Goal: Information Seeking & Learning: Check status

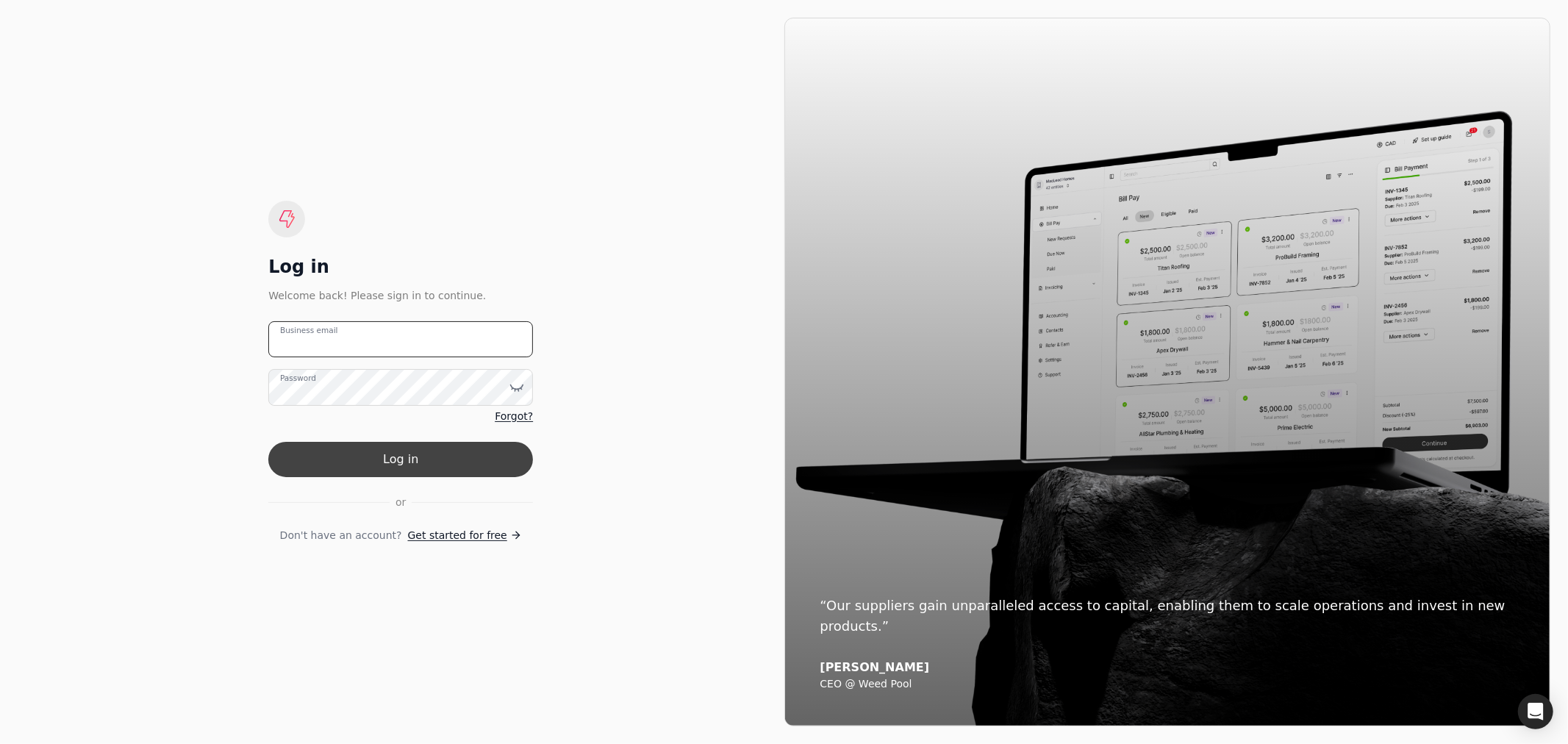
type email "[EMAIL_ADDRESS][PERSON_NAME][DOMAIN_NAME]"
click at [465, 463] on button "Log in" at bounding box center [400, 459] width 264 height 35
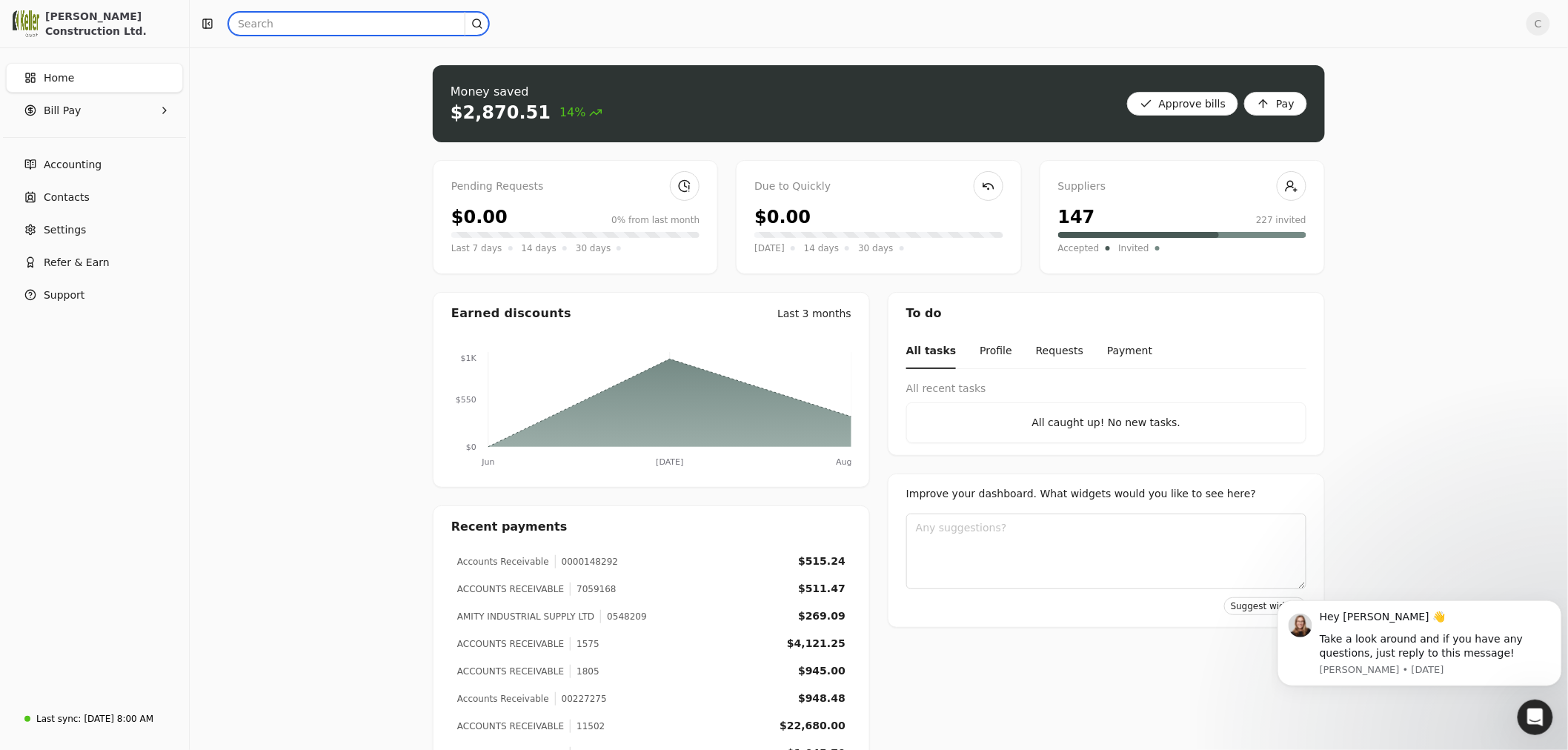
click at [261, 19] on input "text" at bounding box center [359, 24] width 261 height 24
click at [259, 26] on input "text" at bounding box center [359, 24] width 261 height 24
type input "25004"
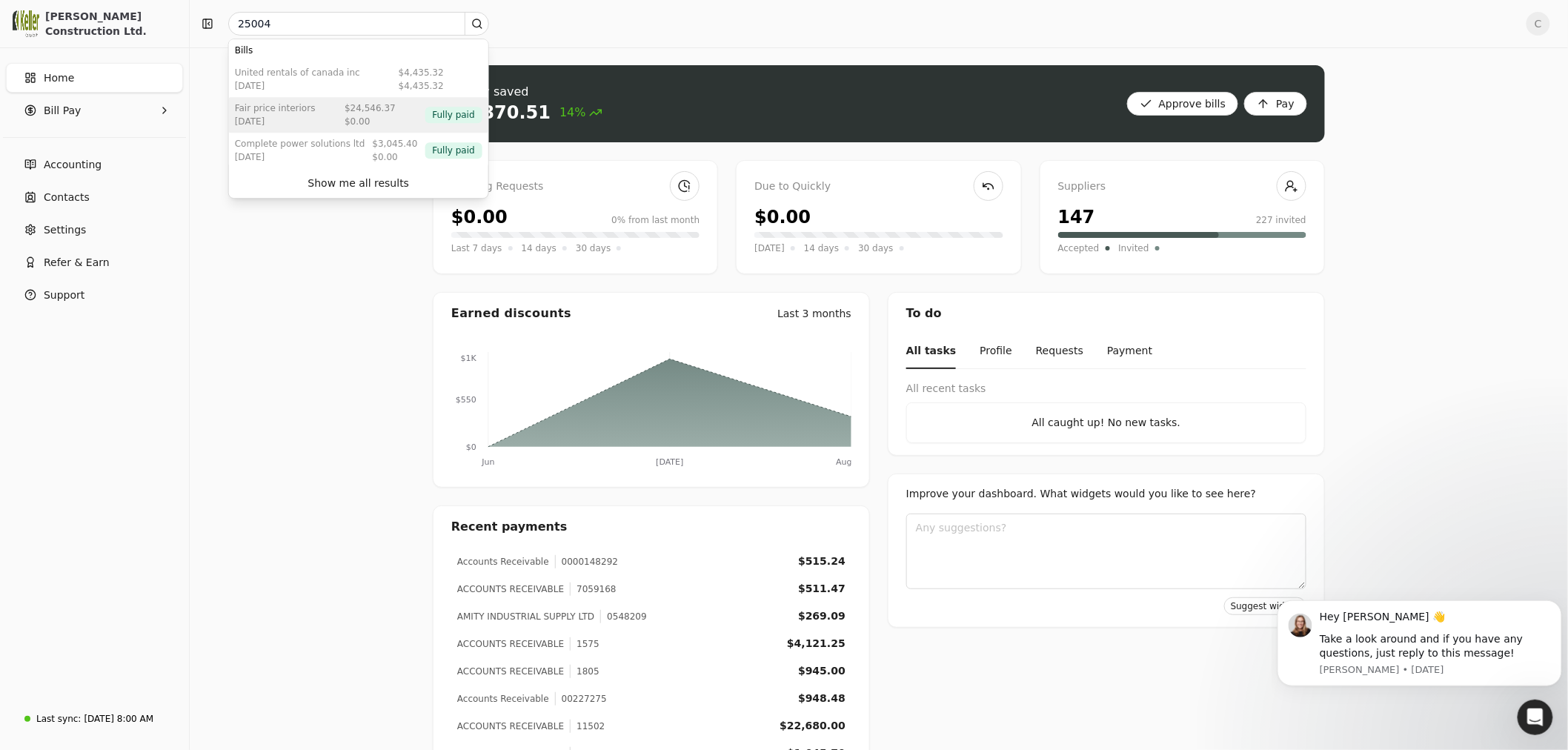
click at [278, 106] on div "FAIR PRICE INTERIORS" at bounding box center [275, 108] width 81 height 14
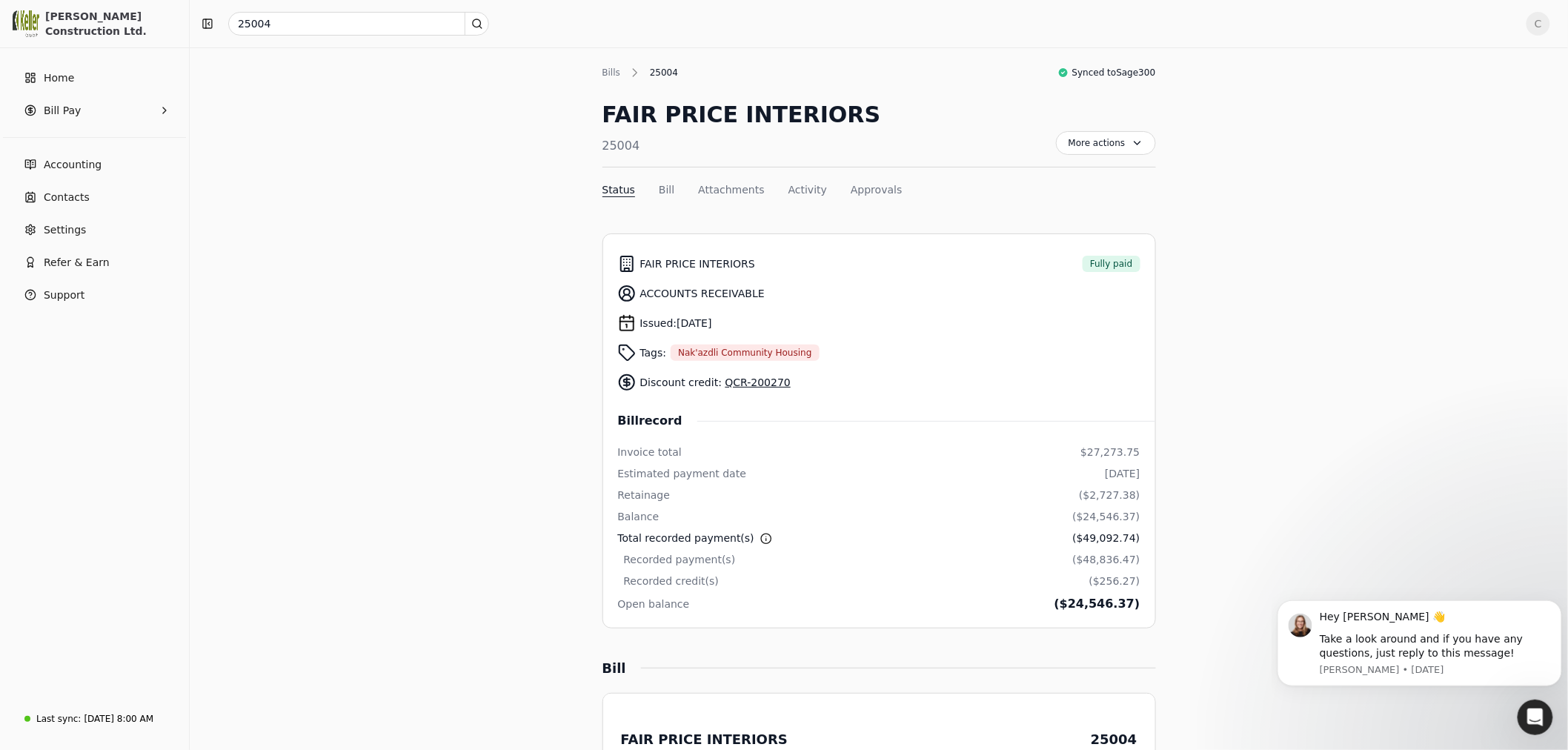
scroll to position [82, 0]
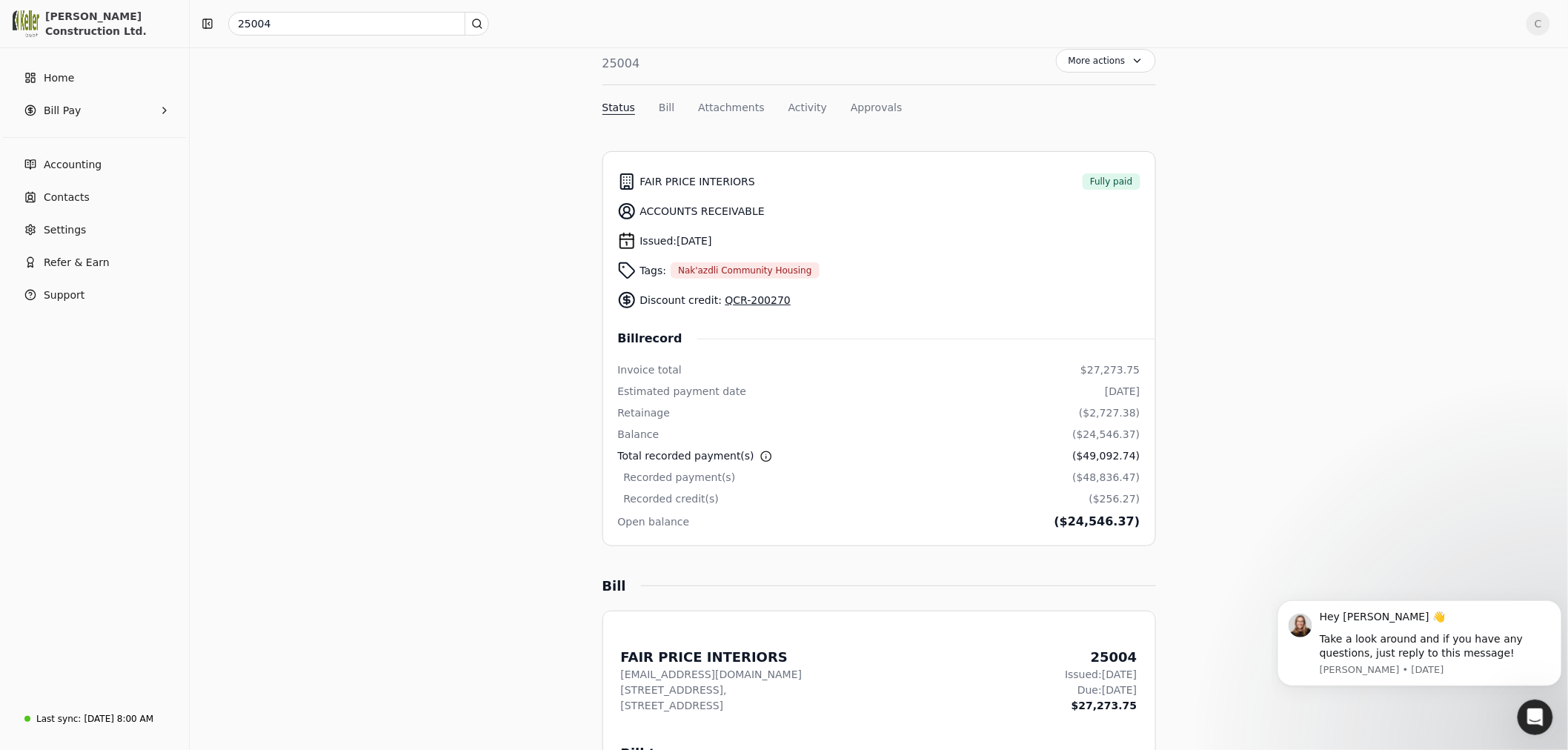
click at [761, 299] on link "QCR-200270" at bounding box center [757, 300] width 65 height 12
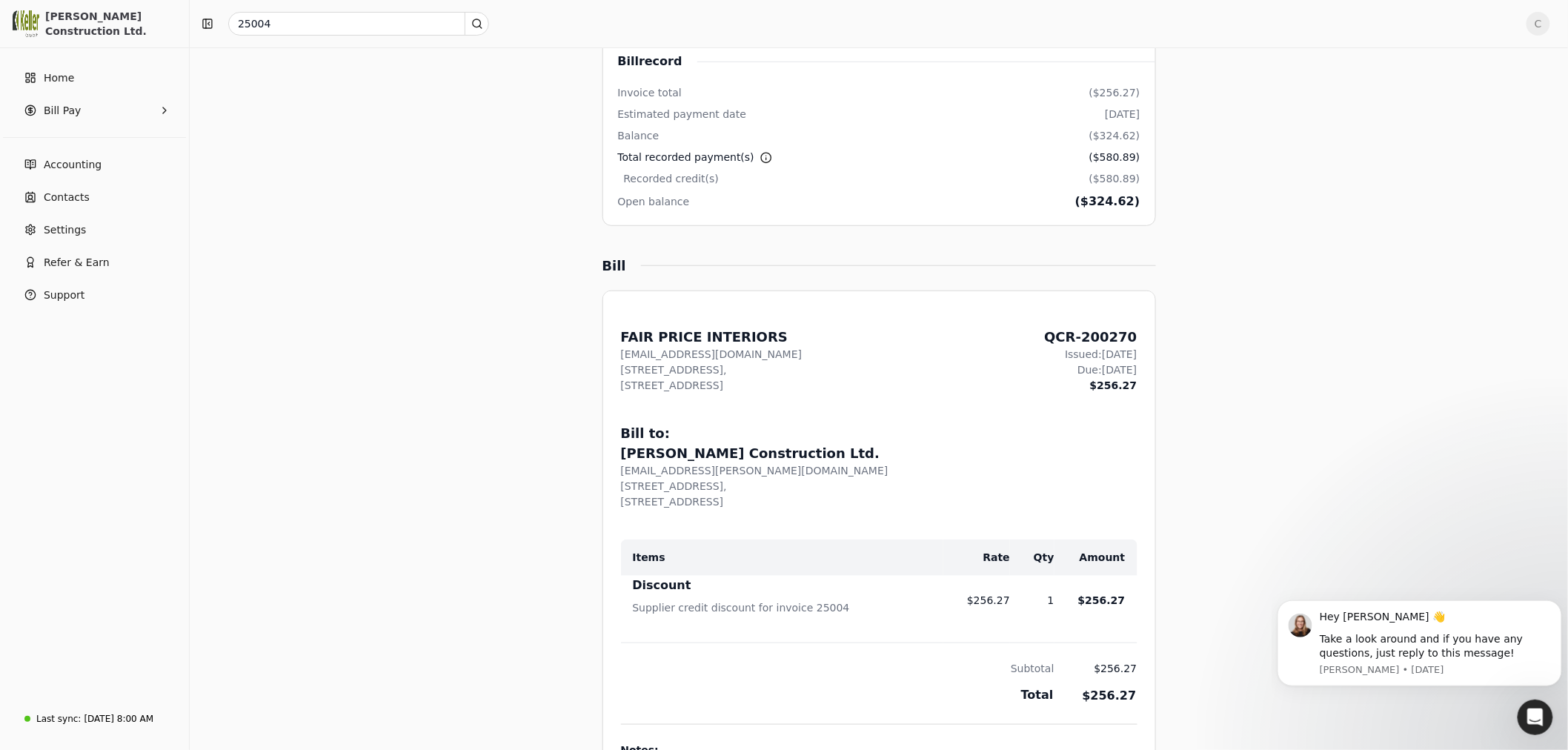
scroll to position [329, 0]
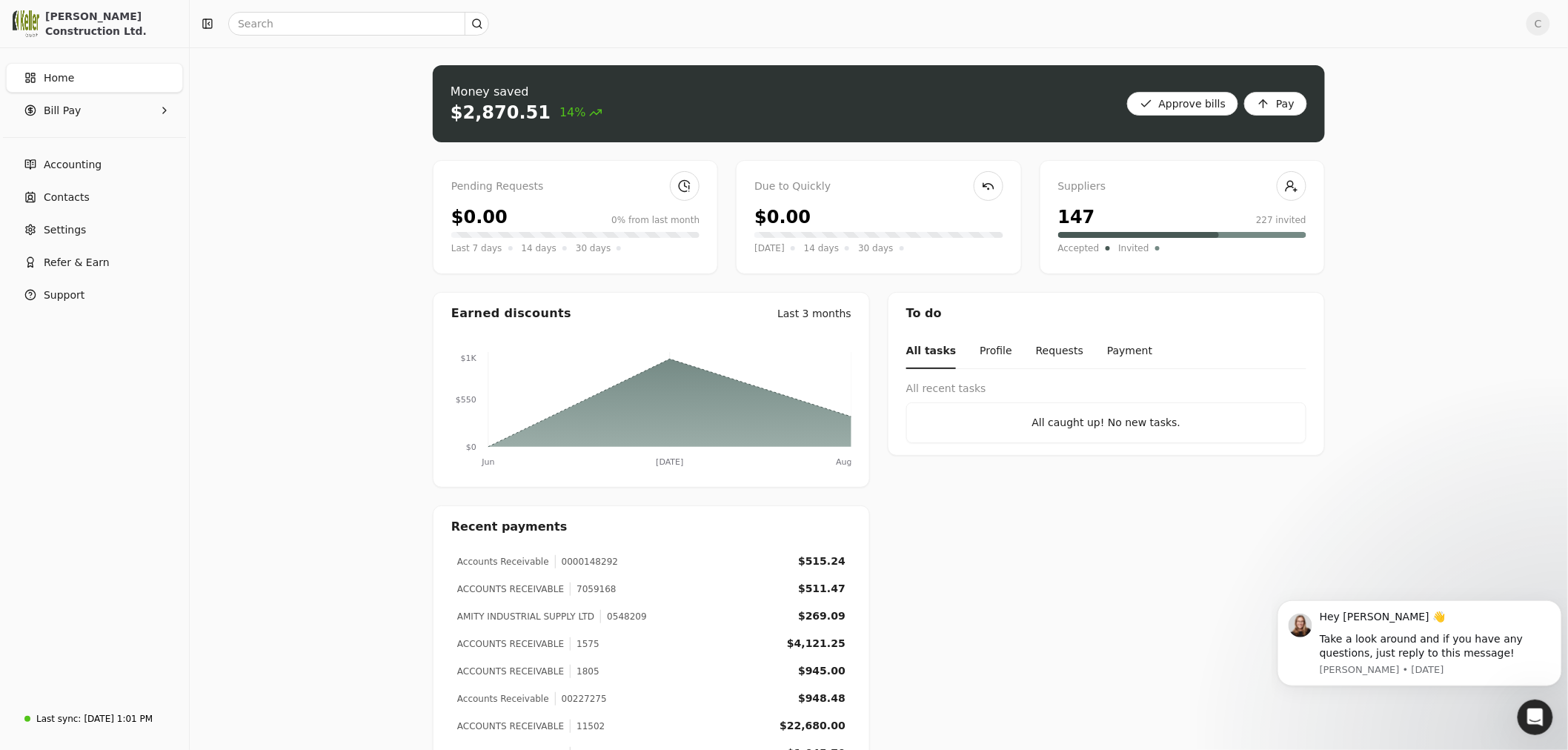
click at [70, 75] on span "Home" at bounding box center [59, 78] width 30 height 15
click at [283, 22] on input "text" at bounding box center [359, 24] width 261 height 24
click at [315, 660] on div "Money saved $2,870.51 14% Approve bills Pay Pending Requests $0.00 0% from last…" at bounding box center [879, 449] width 1378 height 804
click at [290, 671] on div "Money saved $2,870.51 14% Approve bills Pay Pending Requests $0.00 0% from last…" at bounding box center [879, 449] width 1378 height 804
click at [683, 186] on link at bounding box center [684, 186] width 30 height 30
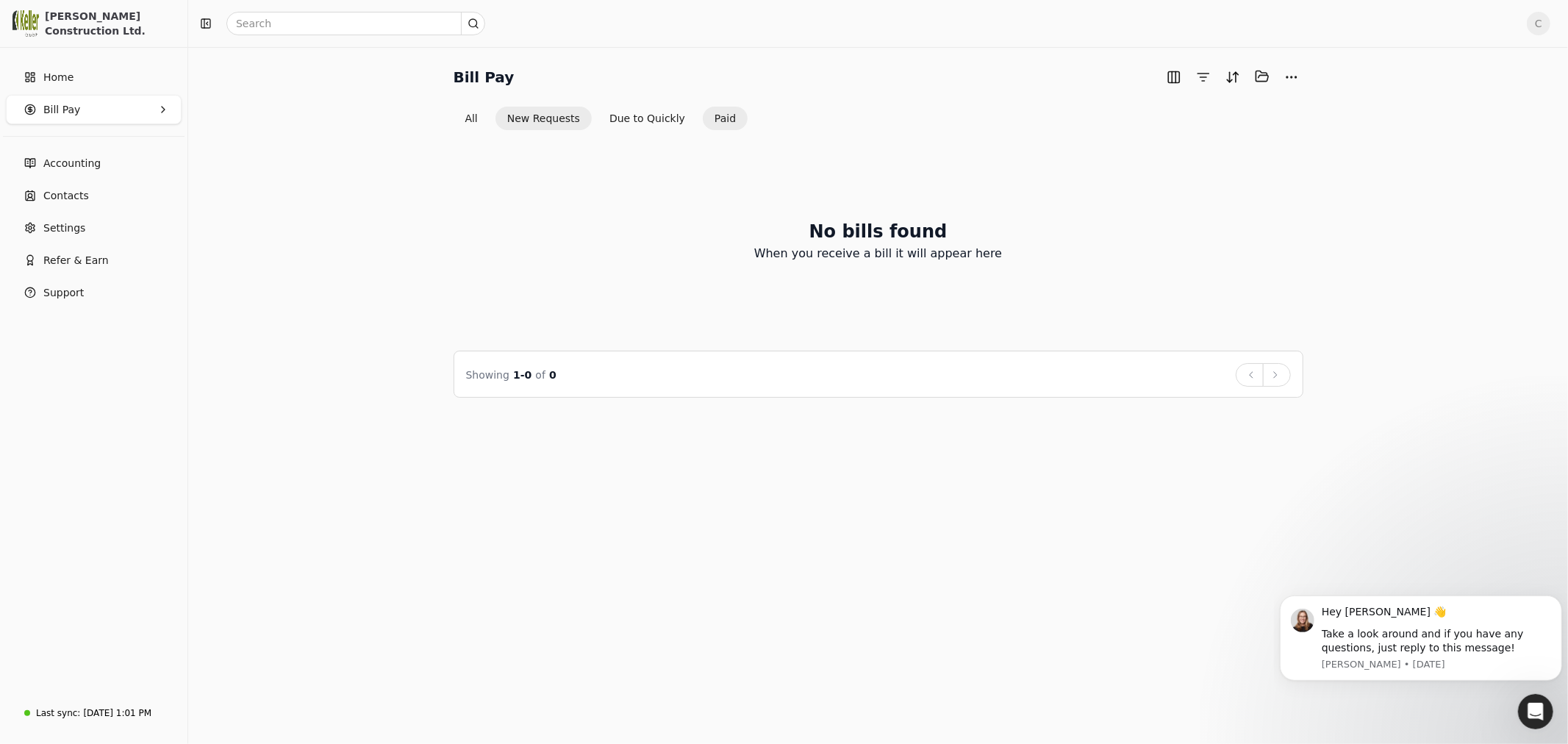
click at [707, 118] on button "Paid" at bounding box center [725, 118] width 44 height 24
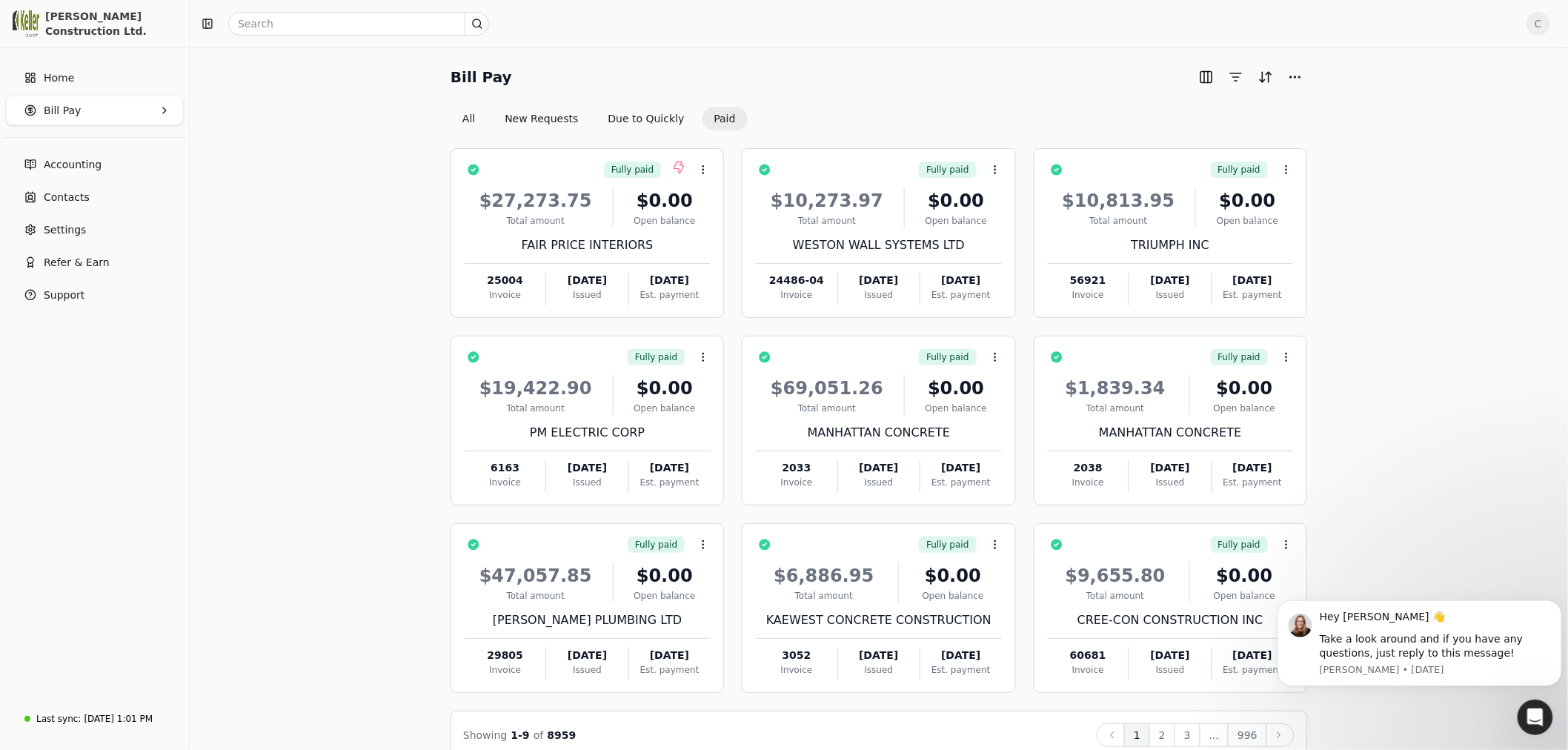
click at [342, 660] on div "Bill Pay All New Requests Due to Quickly Paid Fully paid Context Menu Button $2…" at bounding box center [879, 411] width 1343 height 693
click at [332, 670] on div "Bill Pay All New Requests Due to Quickly Paid Fully paid Context Menu Button $2…" at bounding box center [879, 411] width 1343 height 693
click at [701, 168] on icon at bounding box center [703, 170] width 12 height 12
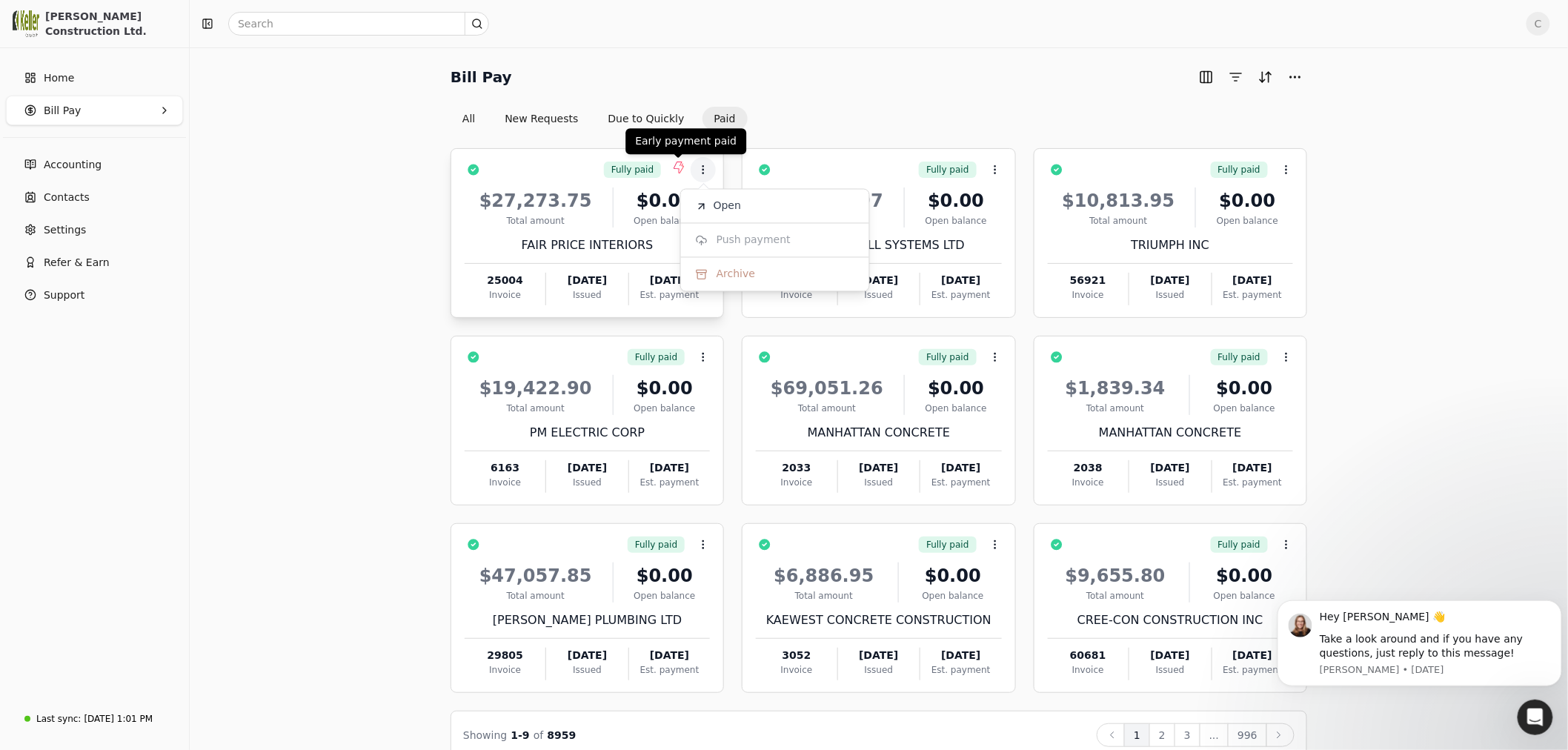
click at [649, 172] on span "Fully paid" at bounding box center [632, 170] width 42 height 14
drag, startPoint x: 730, startPoint y: 209, endPoint x: 343, endPoint y: 208, distance: 387.0
click at [729, 209] on span "Open" at bounding box center [728, 206] width 27 height 15
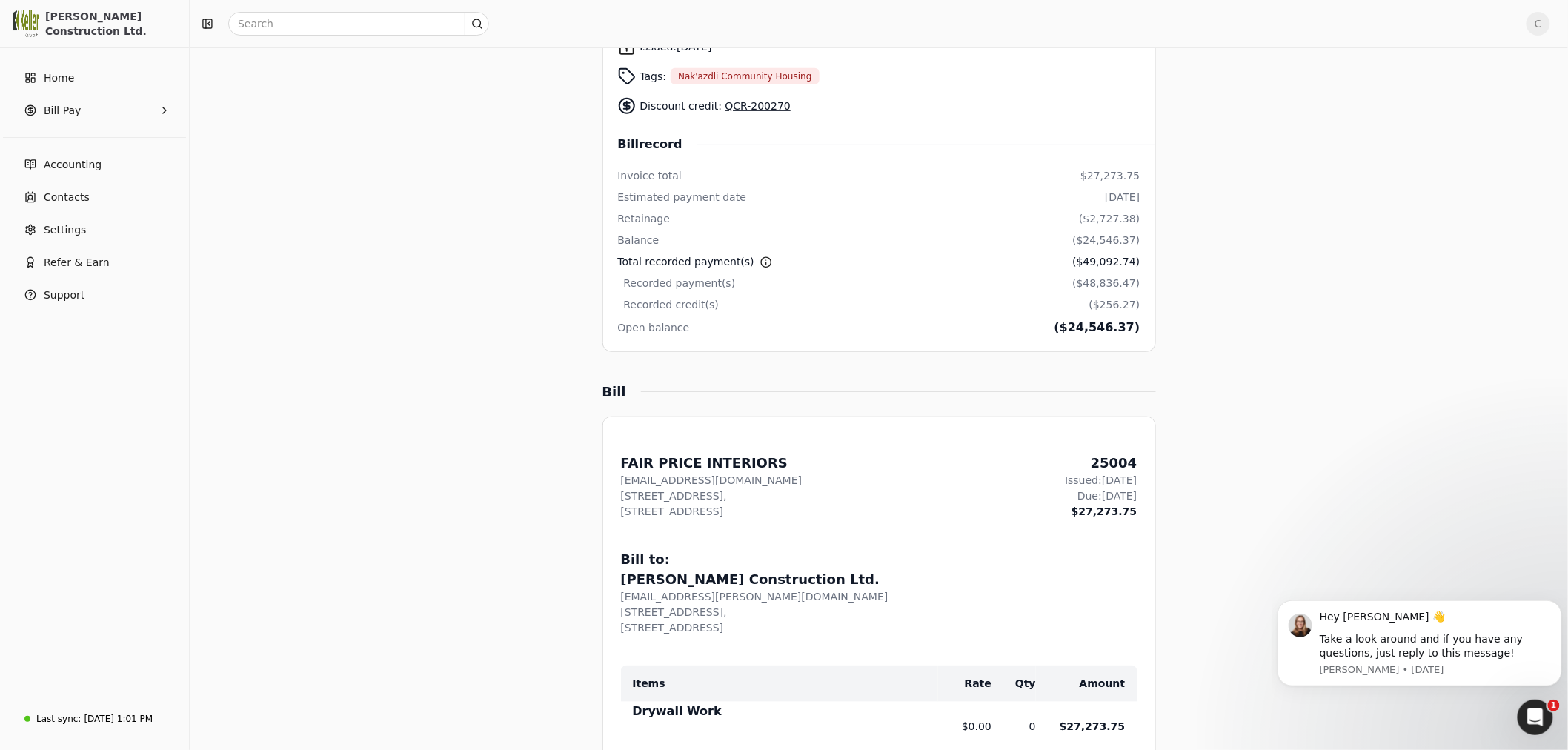
scroll to position [247, 0]
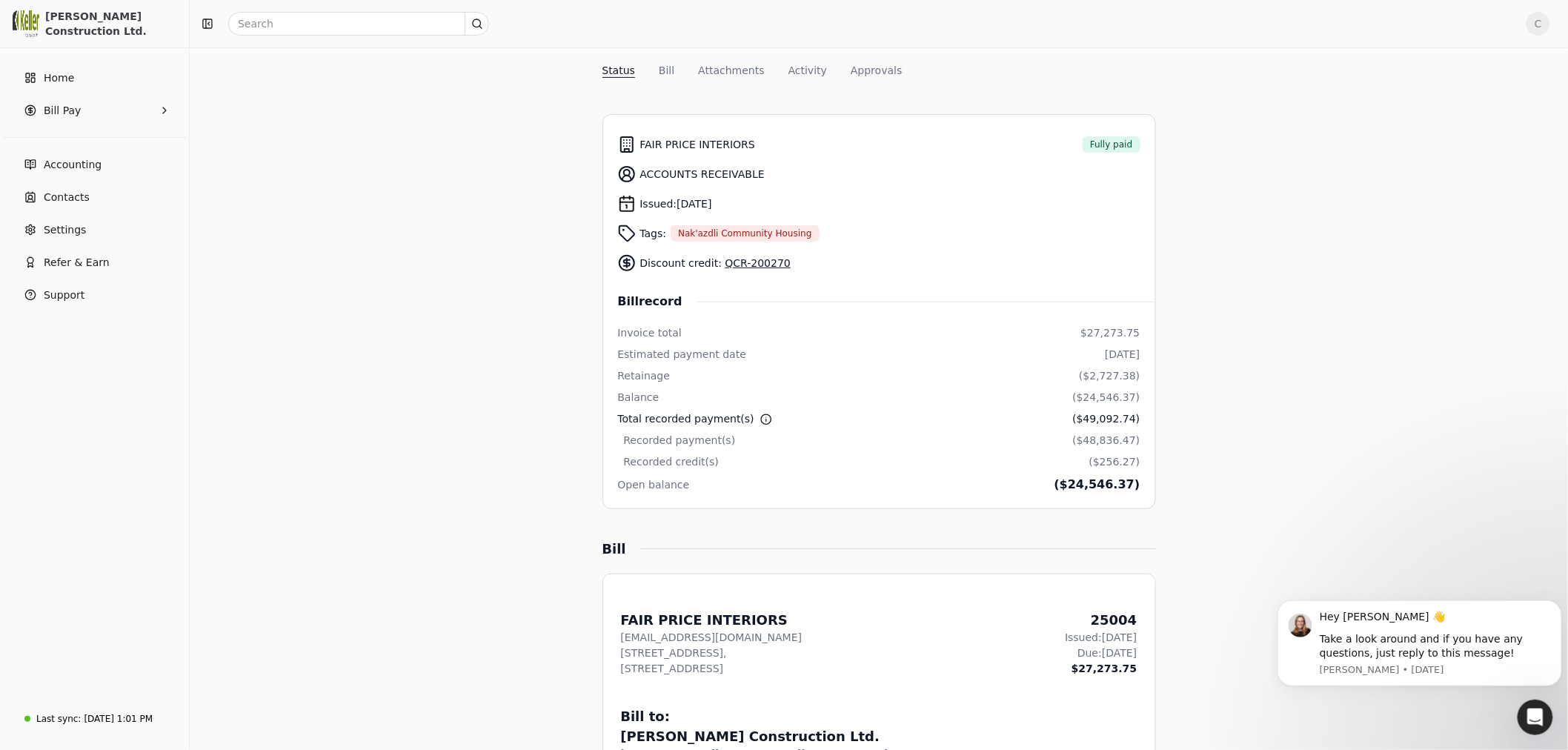
scroll to position [0, 0]
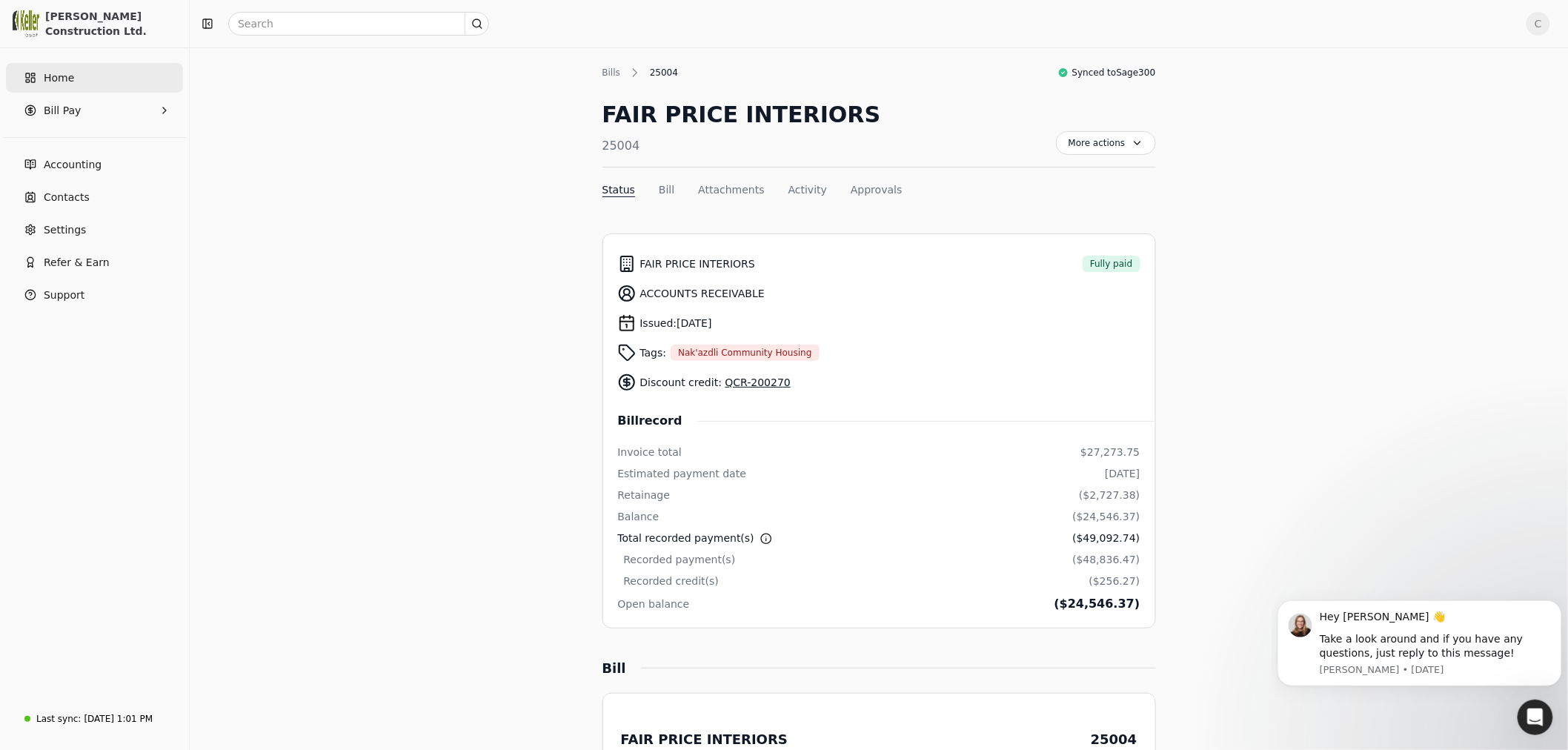
click at [67, 71] on span "Home" at bounding box center [59, 78] width 30 height 15
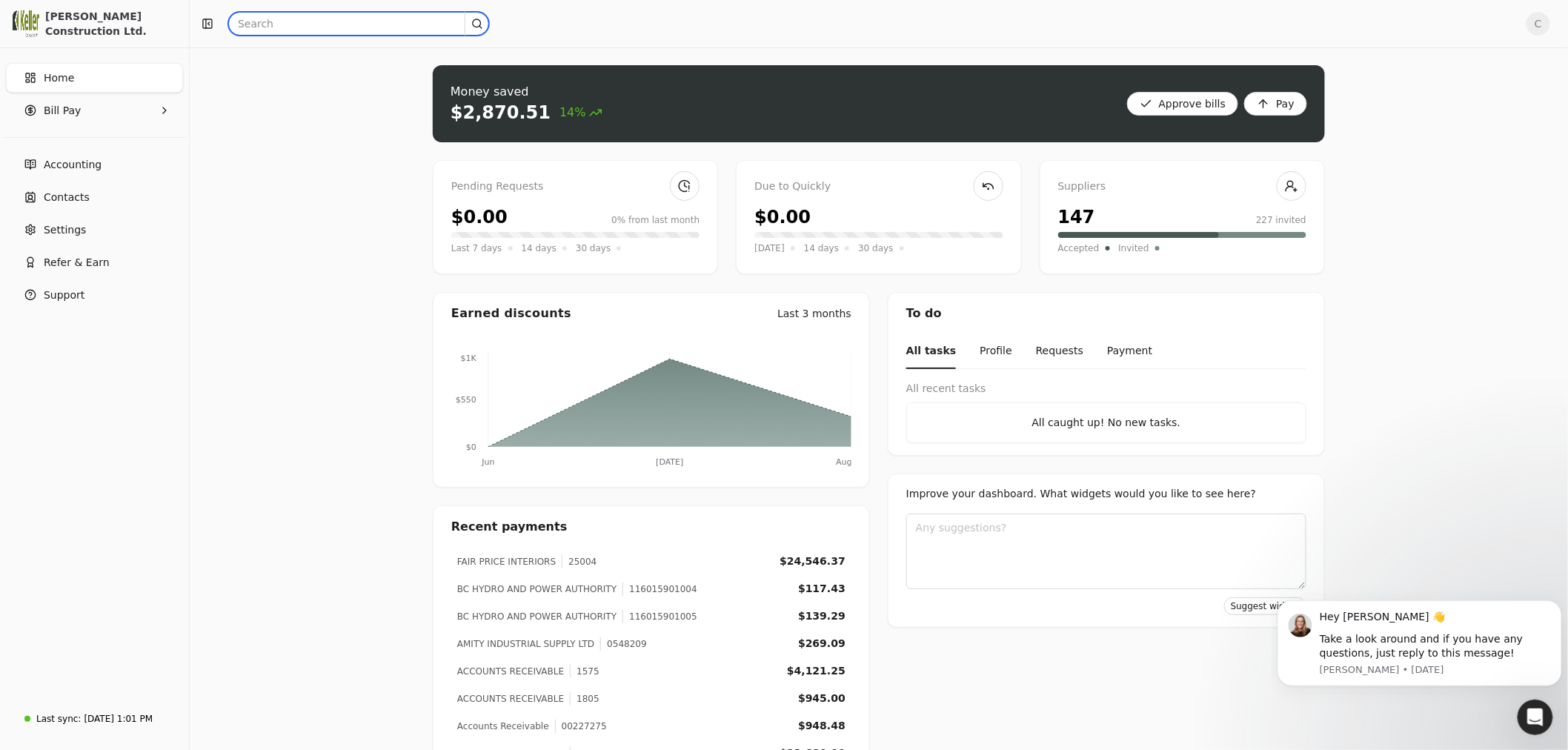
click at [326, 21] on input "text" at bounding box center [359, 24] width 261 height 24
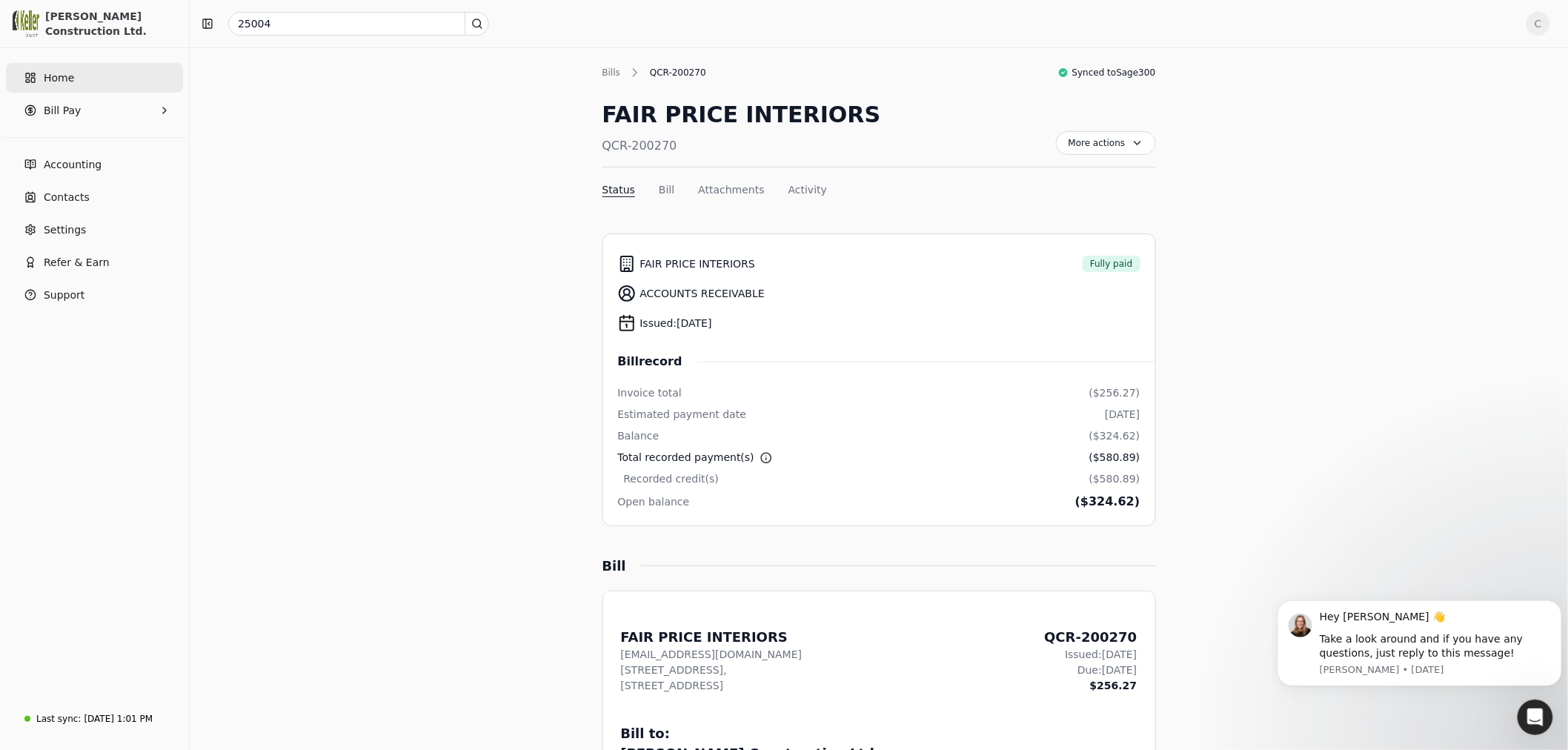
click at [102, 83] on link "Home" at bounding box center [94, 78] width 177 height 30
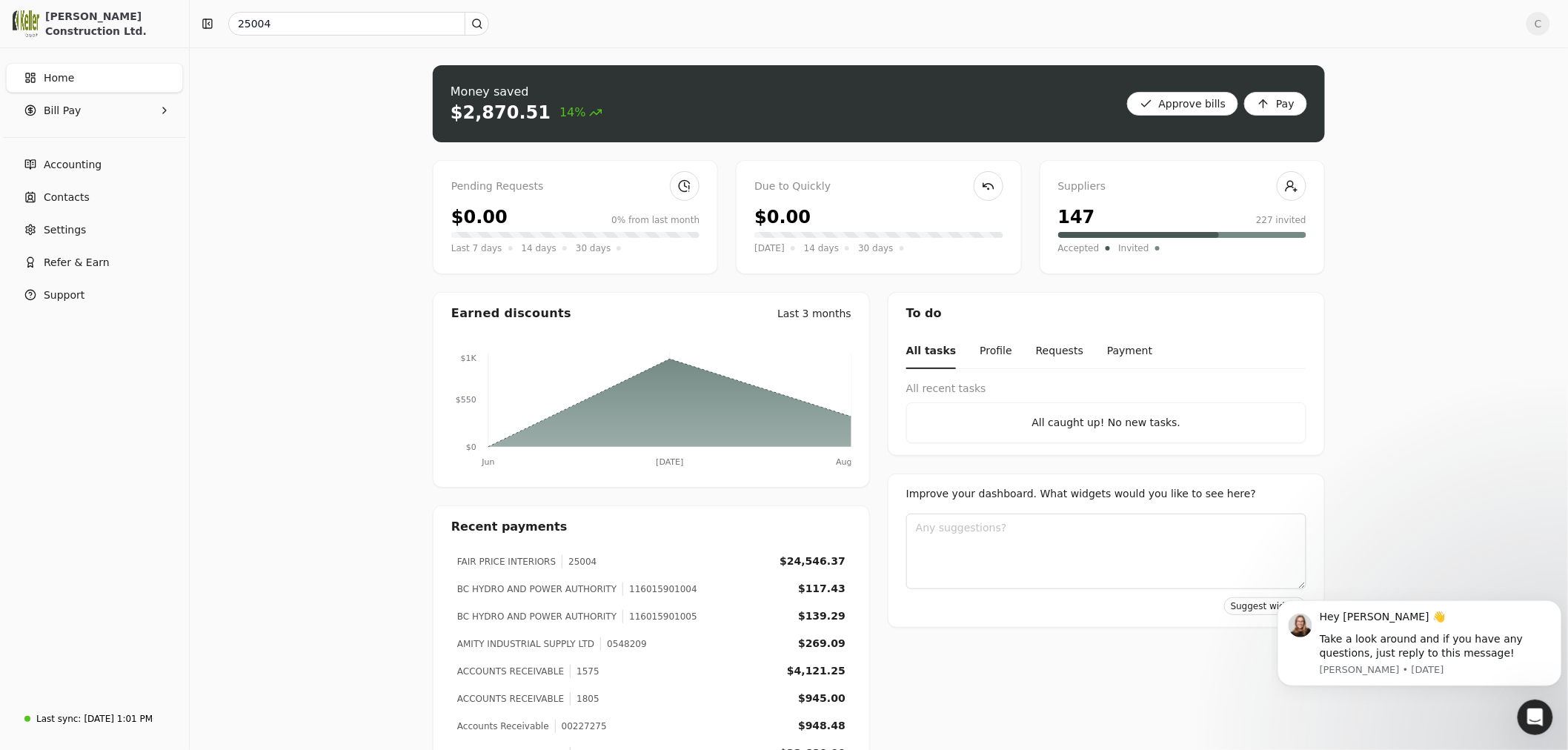
click at [285, 684] on div "Money saved $2,870.51 14% Approve bills Pay Pending Requests $0.00 0% from last…" at bounding box center [879, 449] width 1378 height 804
click at [78, 164] on span "Accounting" at bounding box center [73, 164] width 58 height 15
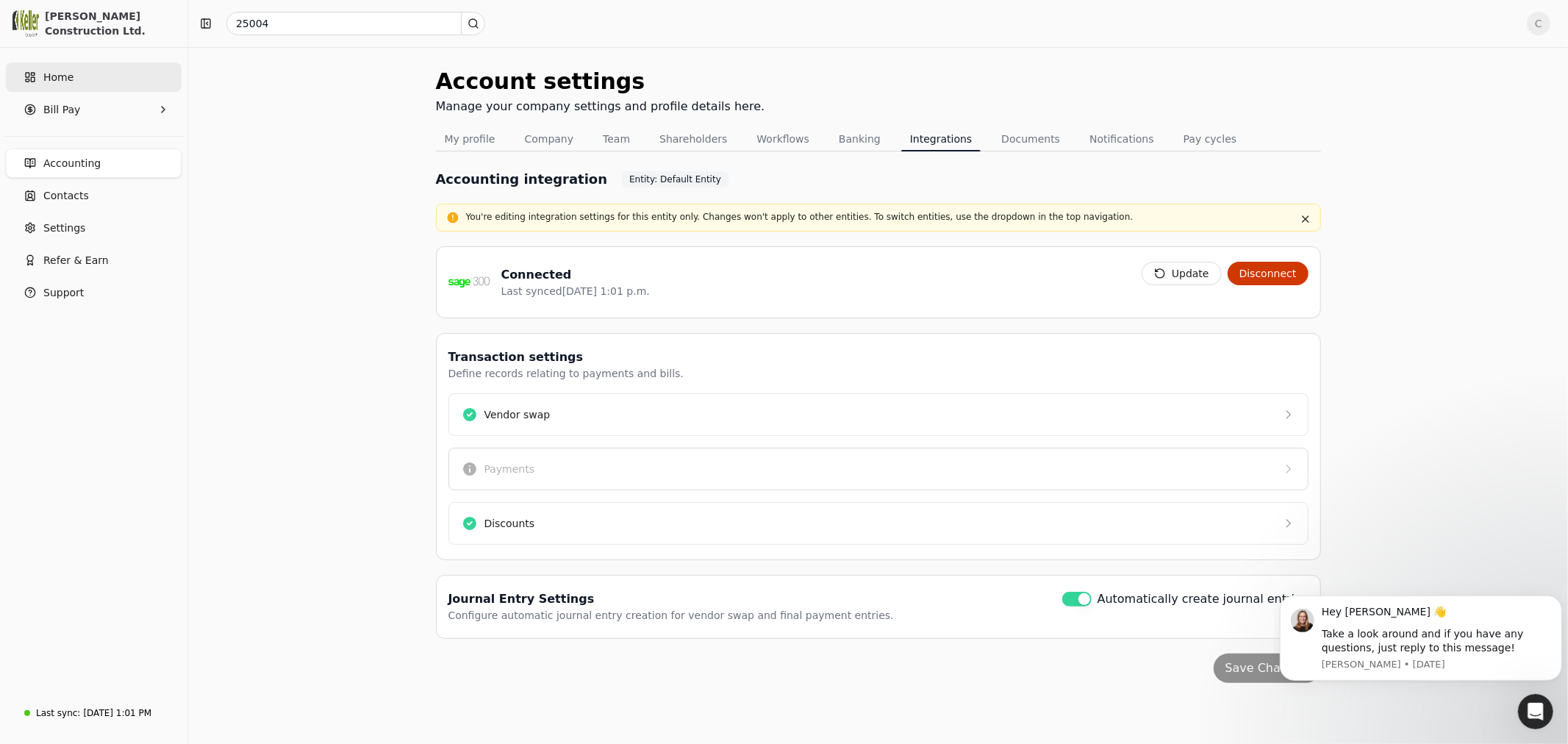
click at [71, 71] on link "Home" at bounding box center [93, 77] width 175 height 29
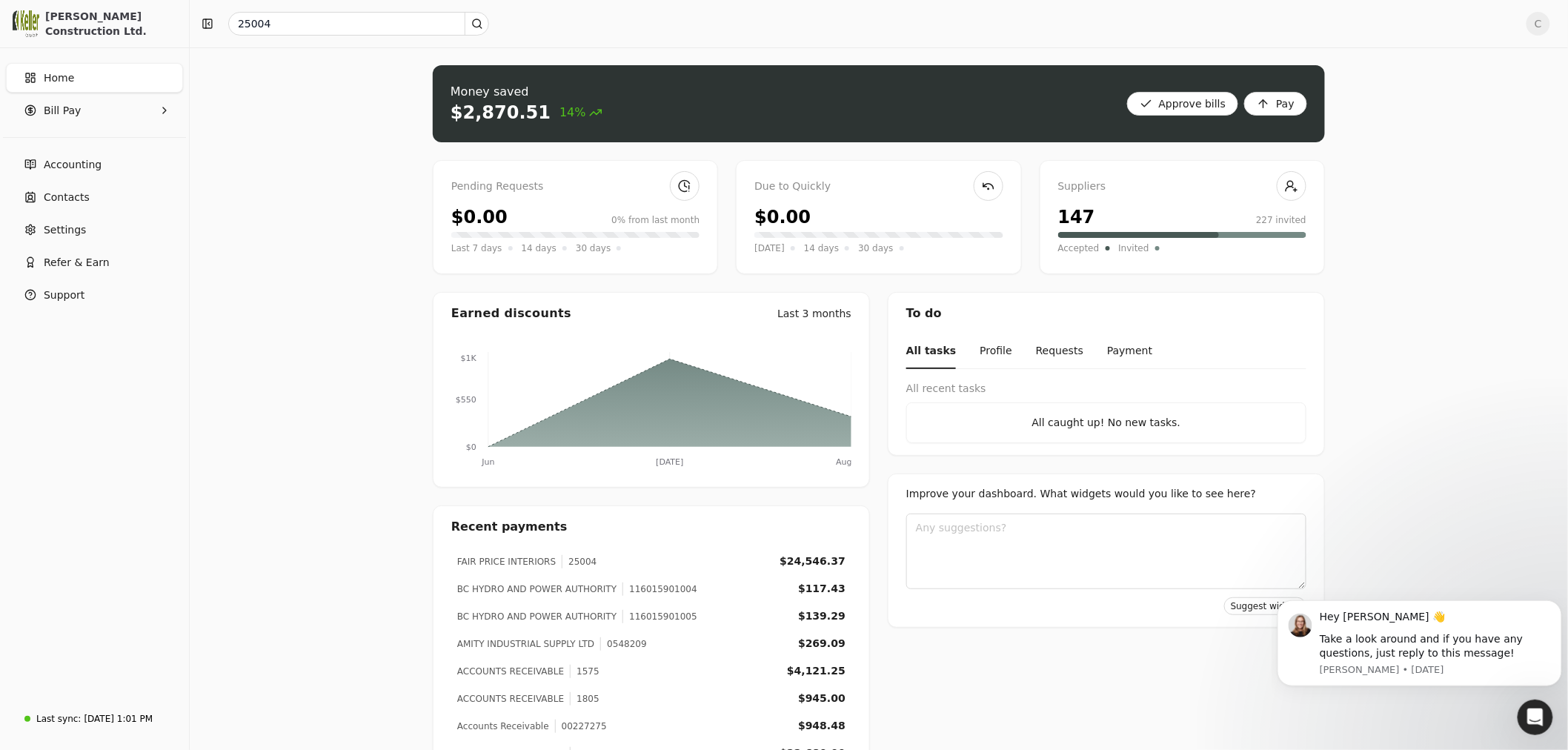
click at [314, 178] on div "Money saved $2,870.51 14% Approve bills Pay Pending Requests $0.00 0% from last…" at bounding box center [879, 449] width 1378 height 804
click at [355, 623] on div "Money saved $2,870.51 14% Approve bills Pay Pending Requests $0.00 0% from last…" at bounding box center [879, 449] width 1378 height 804
click at [86, 77] on link "Home" at bounding box center [94, 78] width 177 height 30
click at [268, 18] on input "25004" at bounding box center [359, 24] width 261 height 24
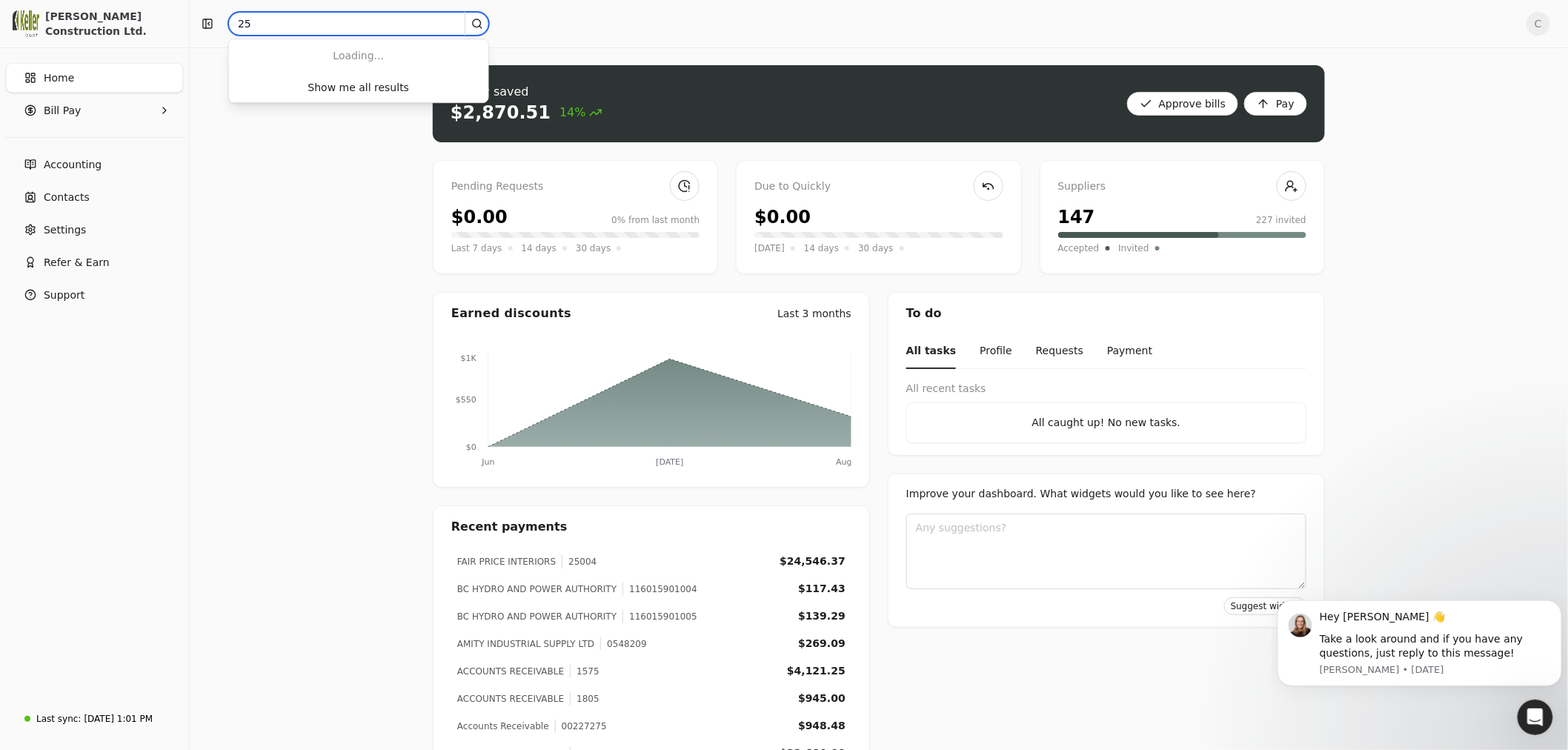
type input "2"
type input "1"
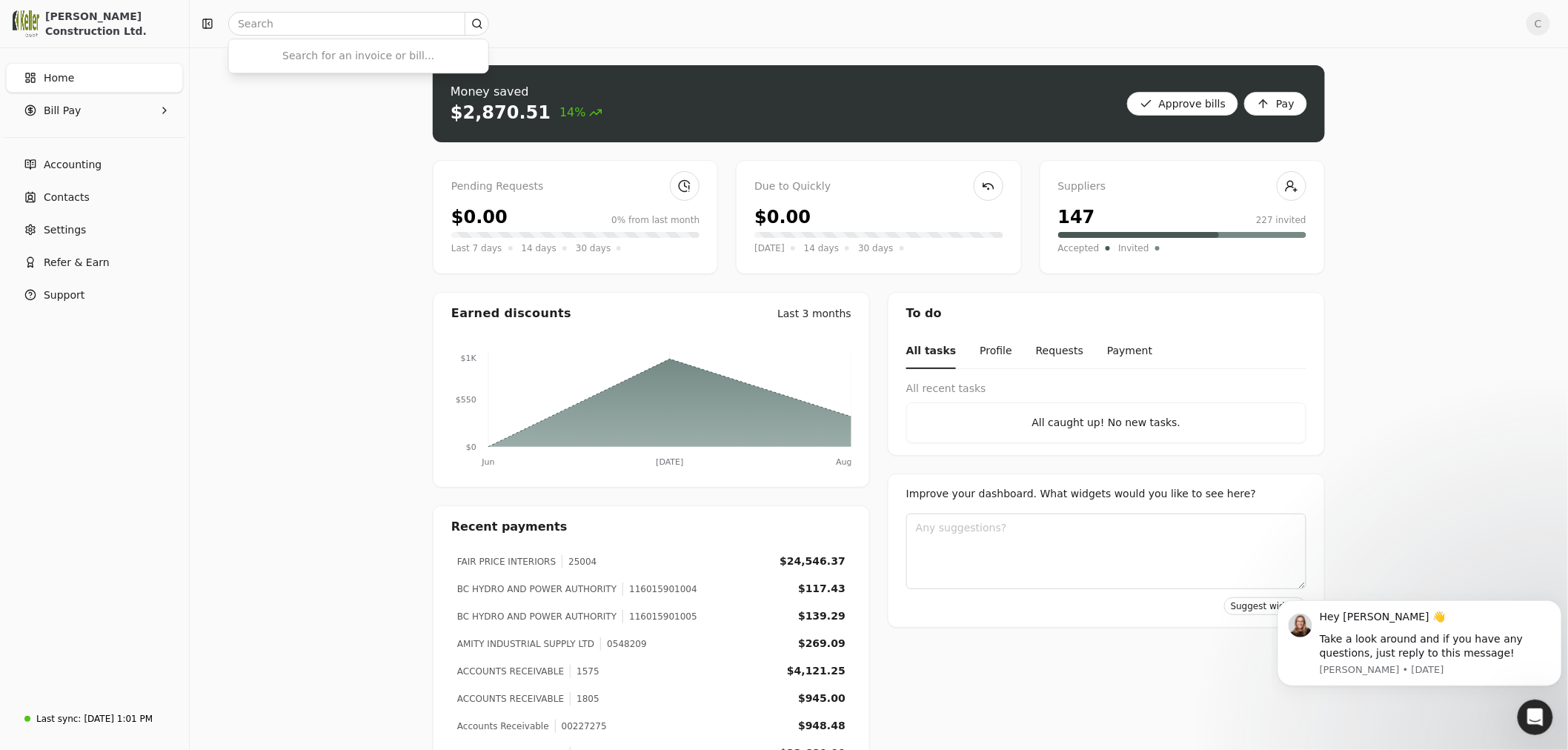
click at [339, 207] on div "Money saved $2,870.51 14% Approve bills Pay Pending Requests $0.00 0% from last…" at bounding box center [879, 449] width 1378 height 804
click at [497, 115] on div "$2,870.51" at bounding box center [500, 113] width 100 height 24
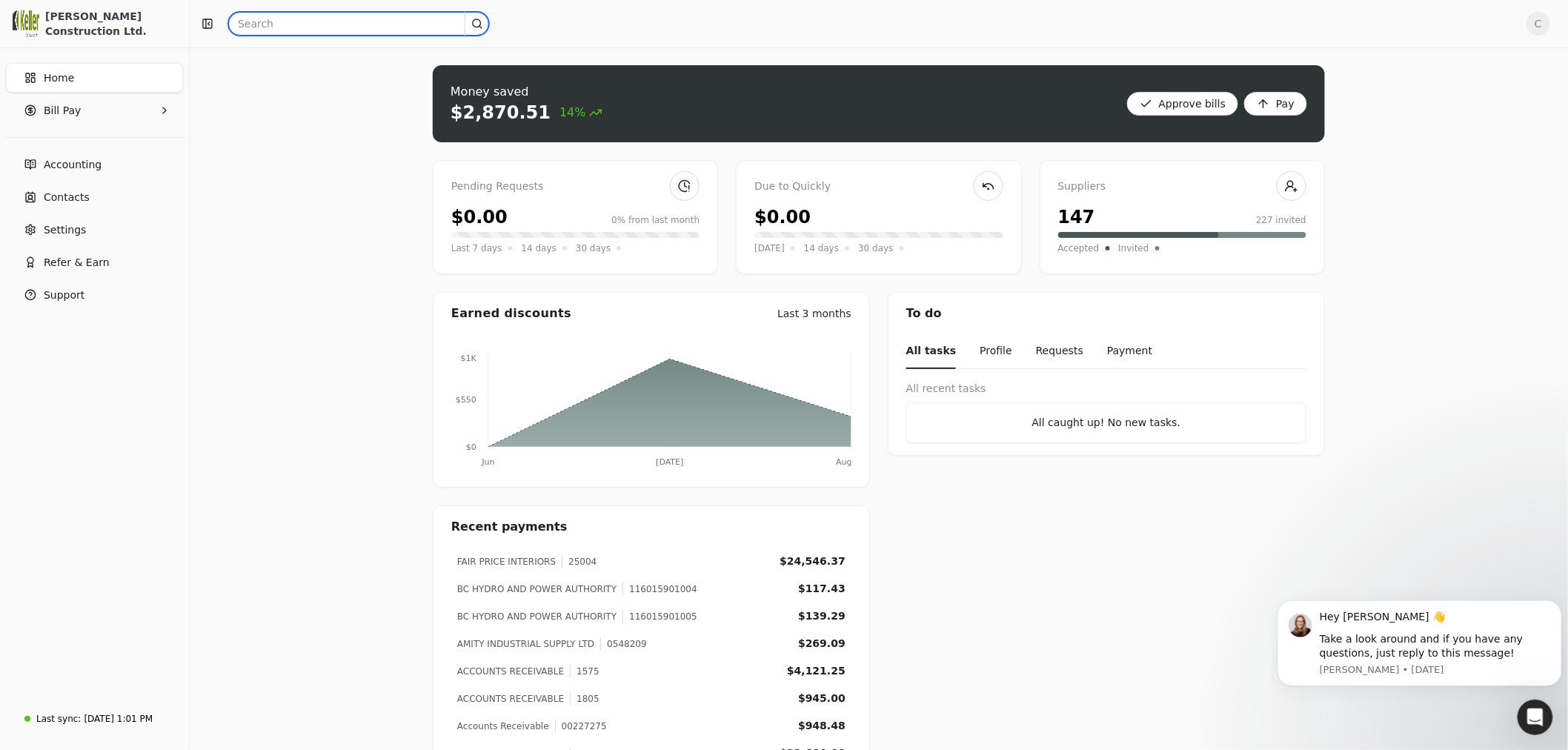
click at [287, 22] on input "text" at bounding box center [359, 24] width 261 height 24
type input "9"
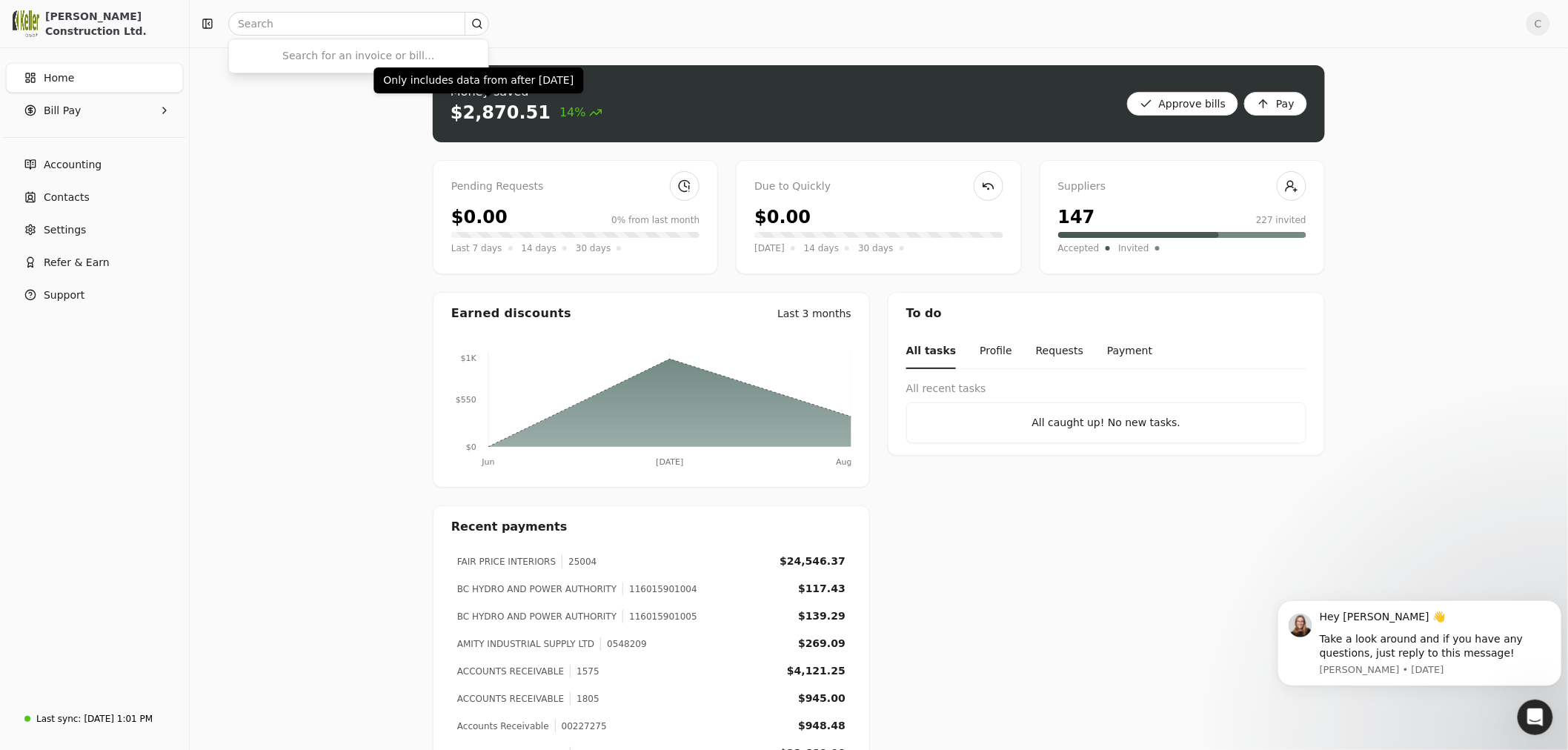
click at [495, 113] on div "$2,870.51" at bounding box center [500, 113] width 100 height 24
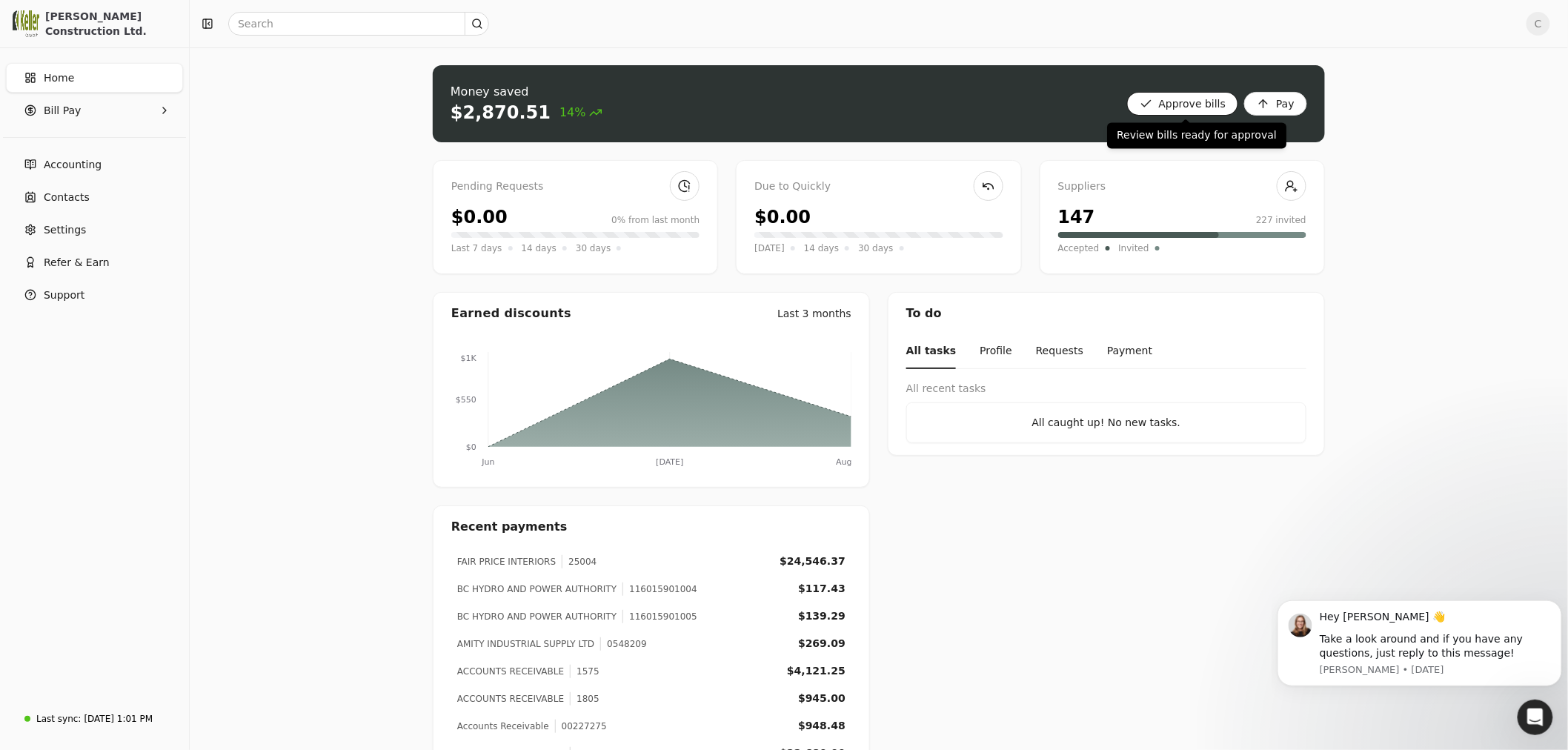
click at [1178, 98] on bills "Approve bills" at bounding box center [1183, 104] width 112 height 24
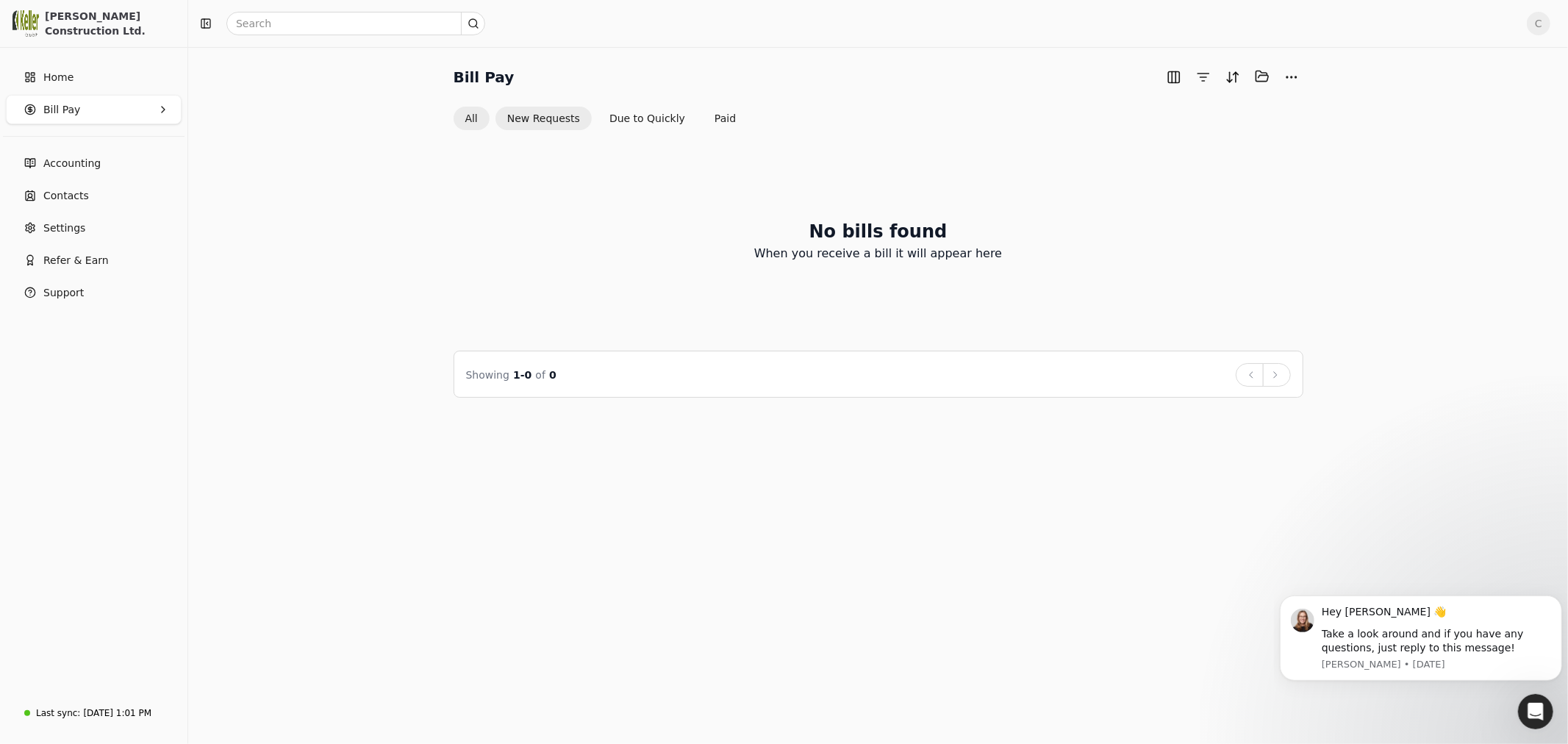
click at [471, 114] on button "All" at bounding box center [471, 118] width 36 height 24
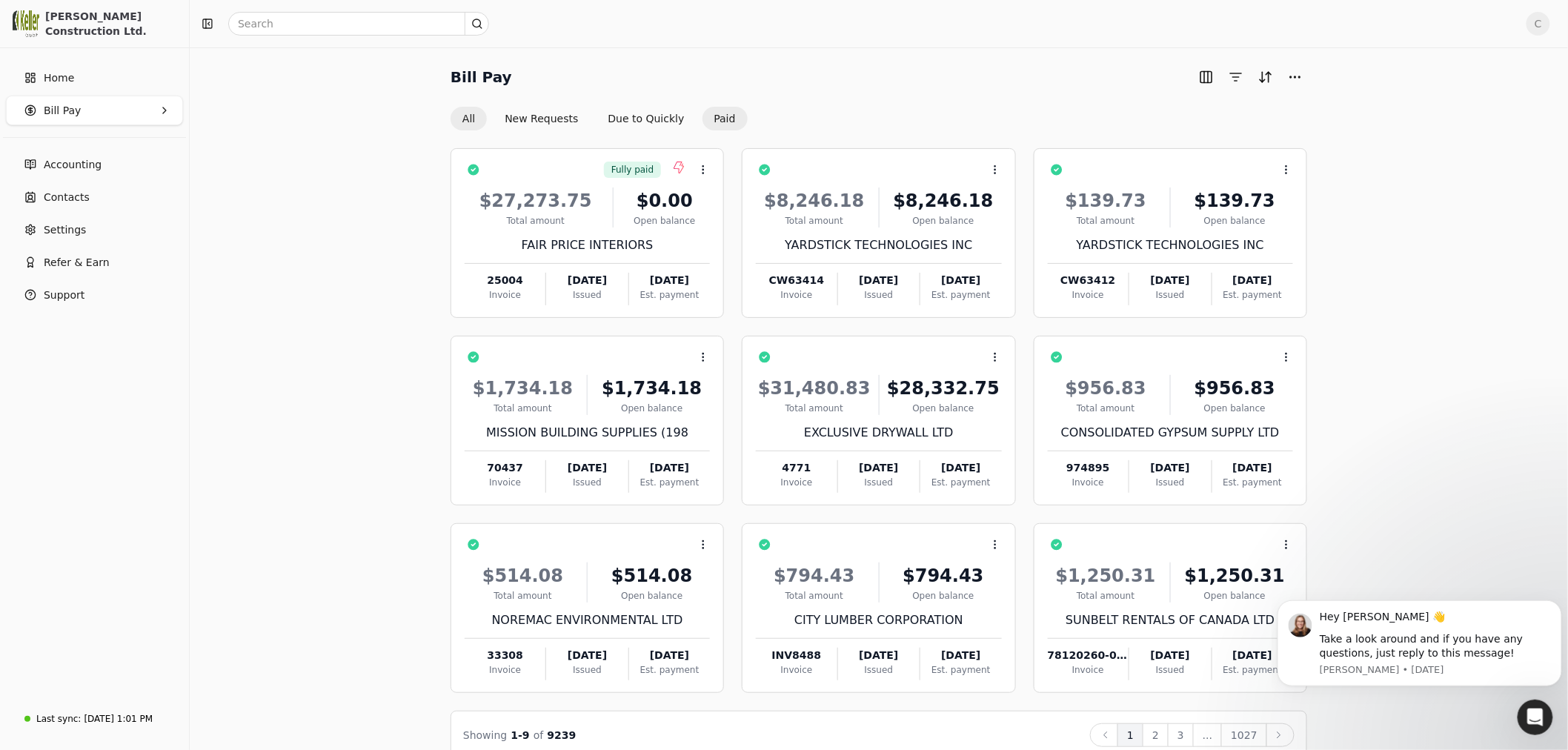
click at [708, 114] on button "Paid" at bounding box center [725, 118] width 45 height 24
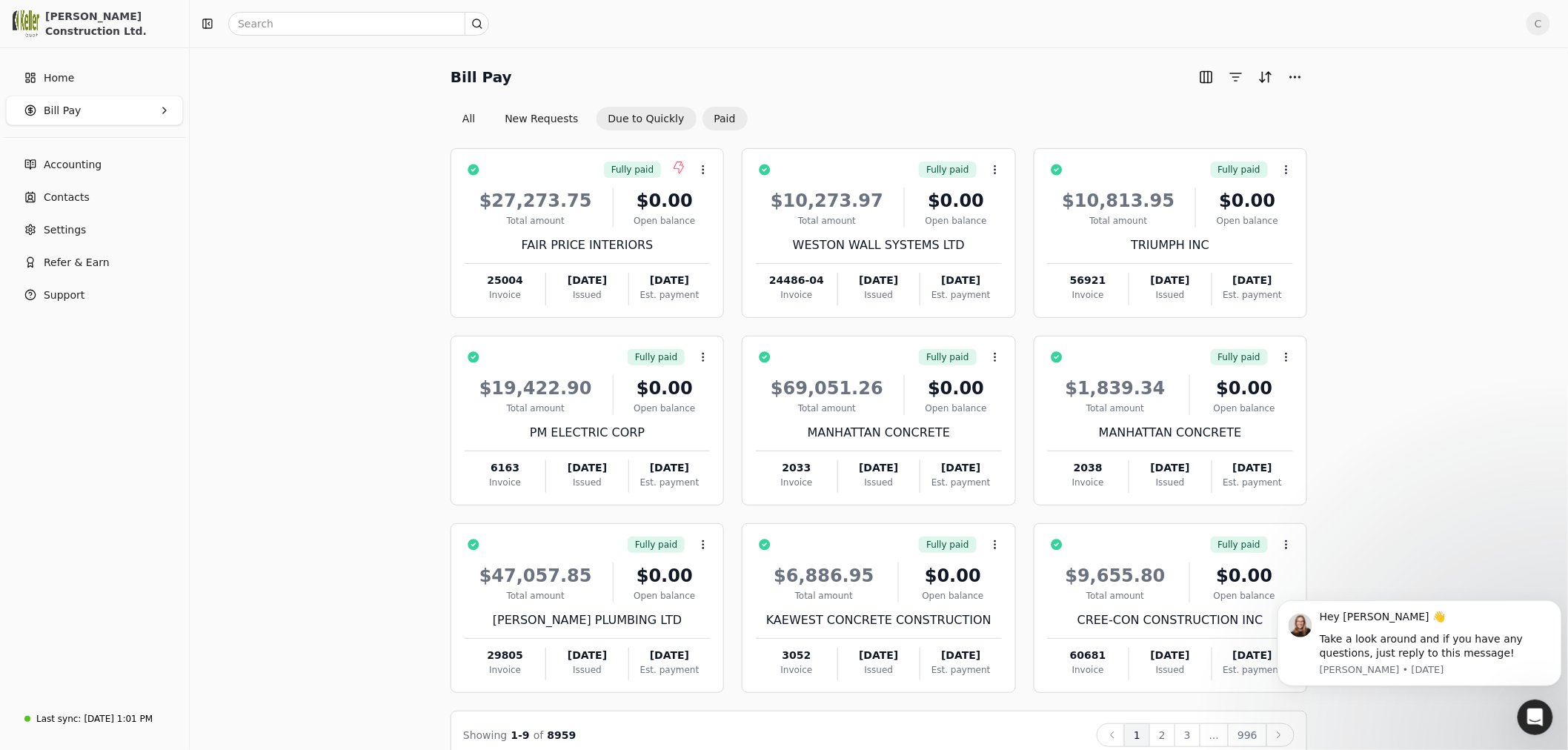
click at [617, 114] on button "Due to Quickly" at bounding box center [646, 118] width 100 height 24
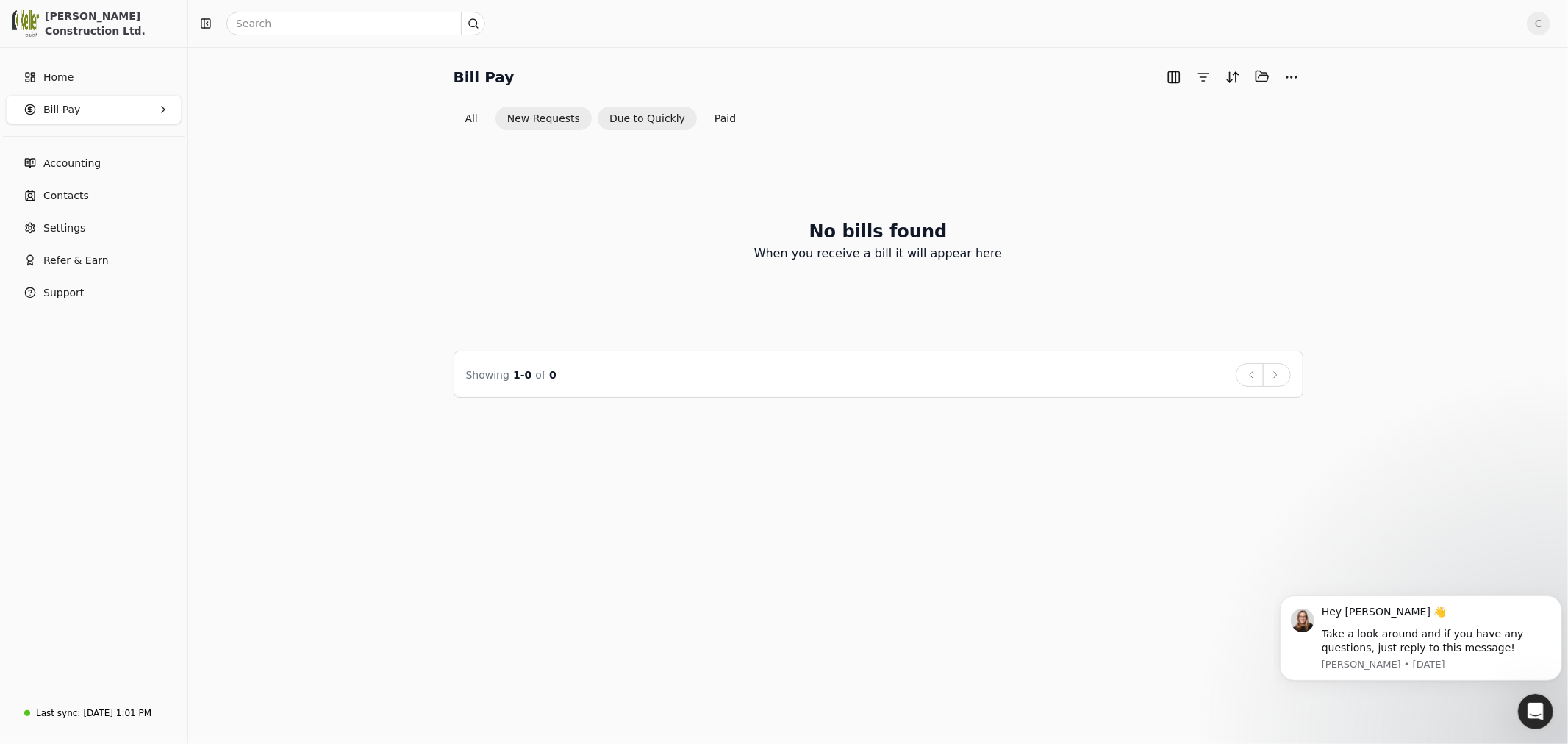
click at [545, 111] on button "New Requests" at bounding box center [543, 118] width 96 height 24
click at [1177, 75] on button "button" at bounding box center [1174, 77] width 24 height 24
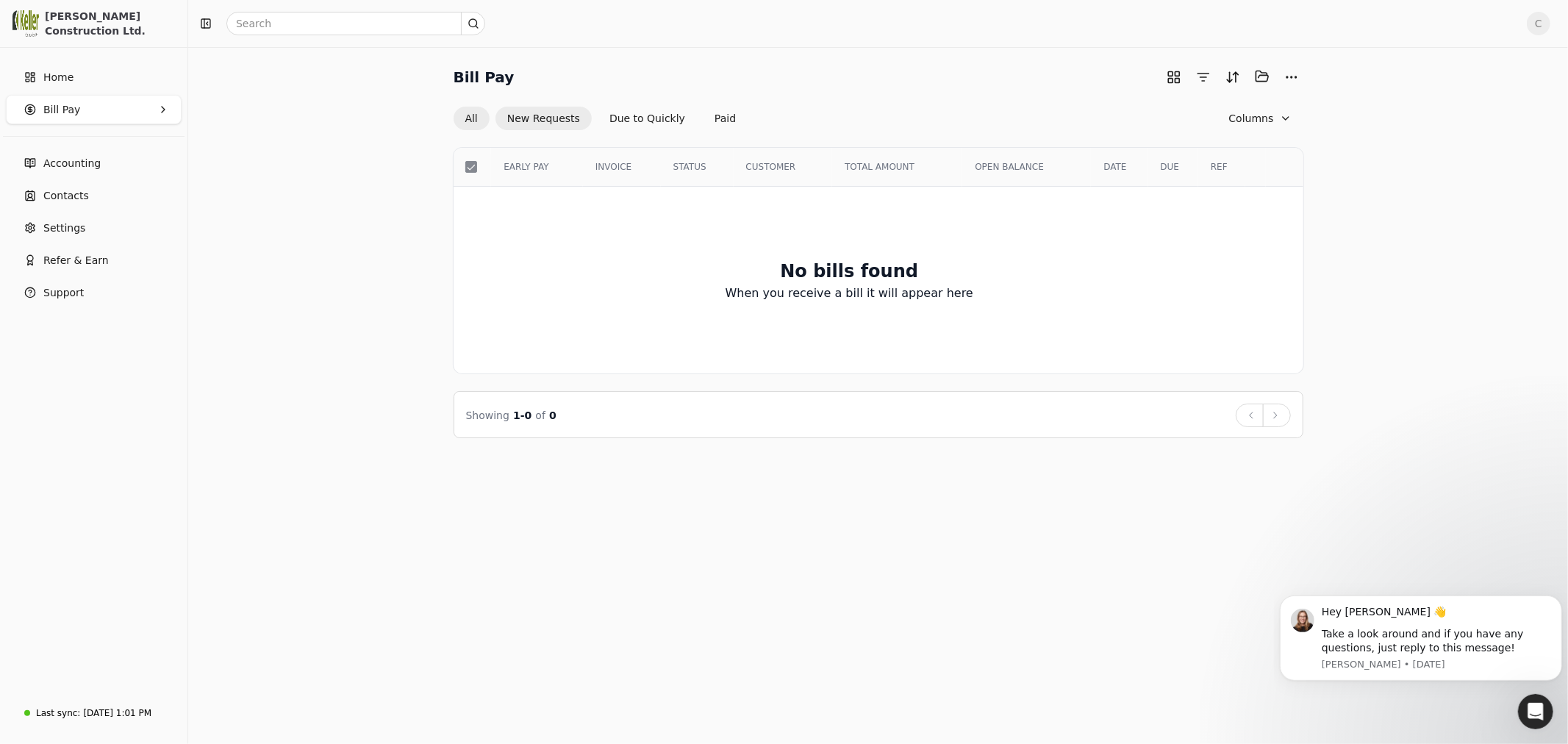
click at [465, 116] on button "All" at bounding box center [471, 118] width 36 height 24
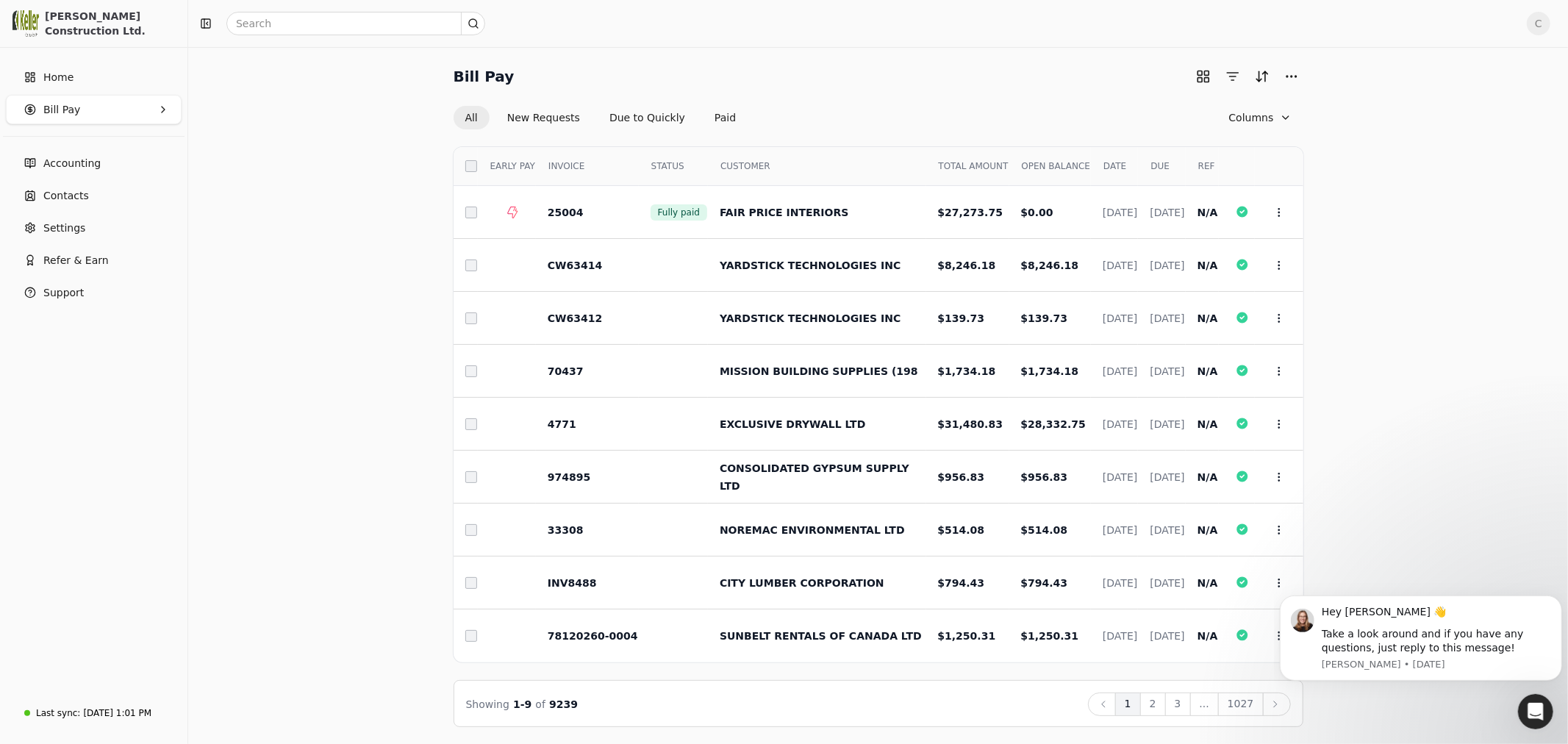
click at [303, 307] on div "Bill Pay All New Requests Due to Quickly Paid Columns Select EARLY PAY INVOICE …" at bounding box center [877, 395] width 1344 height 662
click at [312, 218] on div "Bill Pay All New Requests Due to Quickly Paid Columns Select EARLY PAY INVOICE …" at bounding box center [877, 395] width 1344 height 662
click at [383, 164] on div "Bill Pay All New Requests Due to Quickly Paid Columns Select EARLY PAY INVOICE …" at bounding box center [877, 395] width 1344 height 662
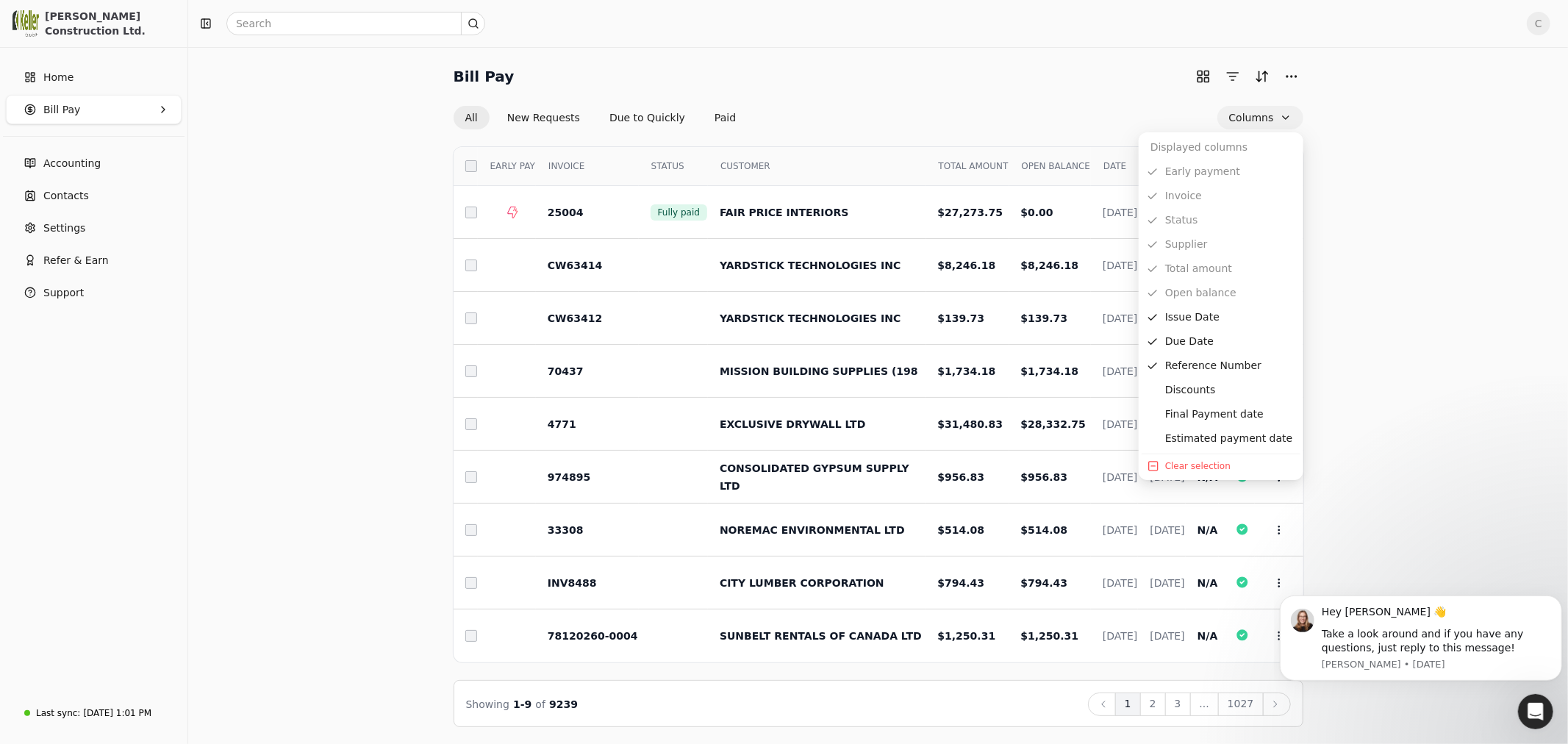
click at [1287, 111] on button "Columns" at bounding box center [1260, 118] width 86 height 24
click at [1154, 387] on span "Optional columns" at bounding box center [1152, 390] width 10 height 10
click at [1157, 387] on span "Optional columns" at bounding box center [1152, 390] width 10 height 10
click at [1151, 385] on span "Optional columns" at bounding box center [1152, 390] width 10 height 10
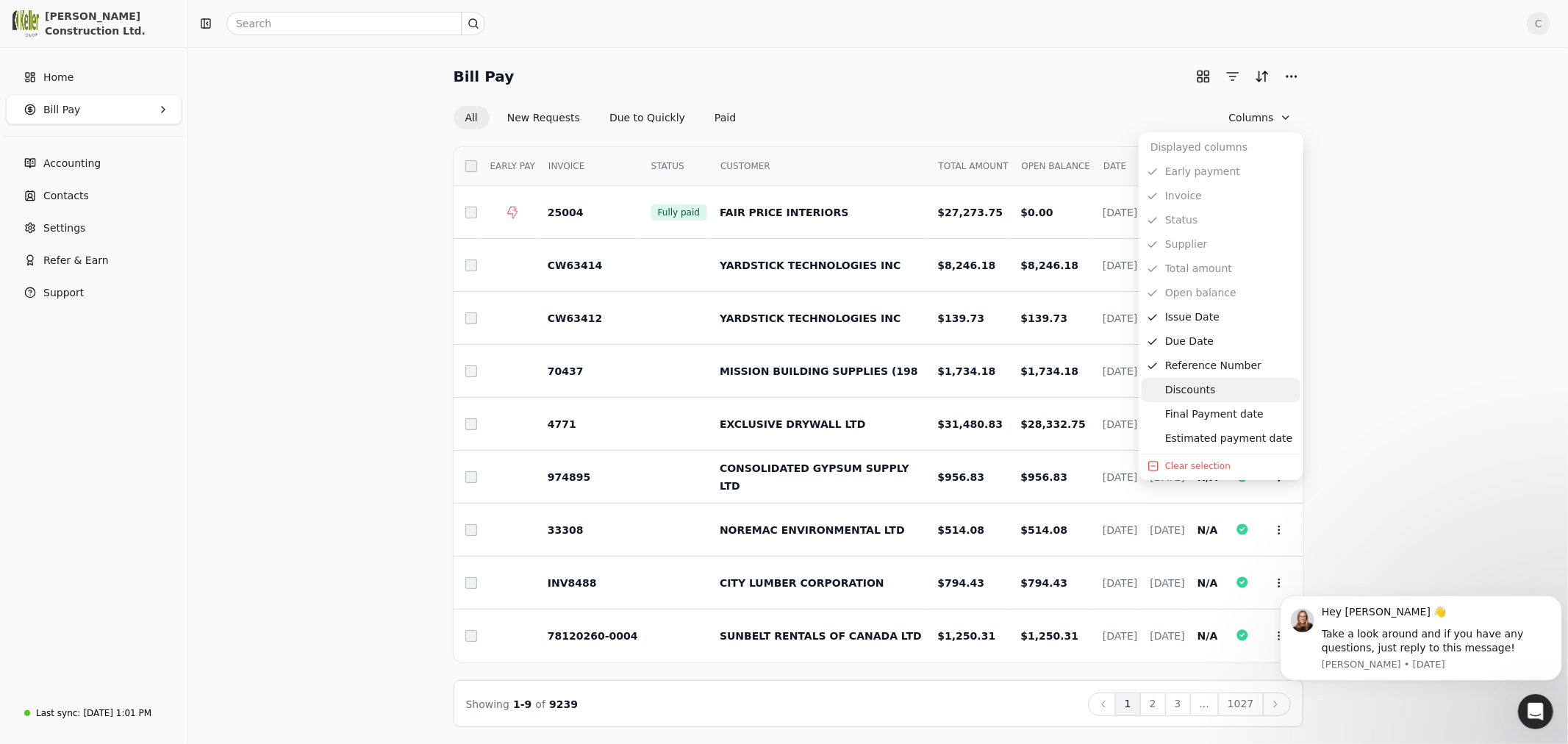
click at [1151, 385] on span "Optional columns" at bounding box center [1152, 390] width 10 height 10
click at [1182, 465] on button "Clear selection" at bounding box center [1221, 466] width 159 height 17
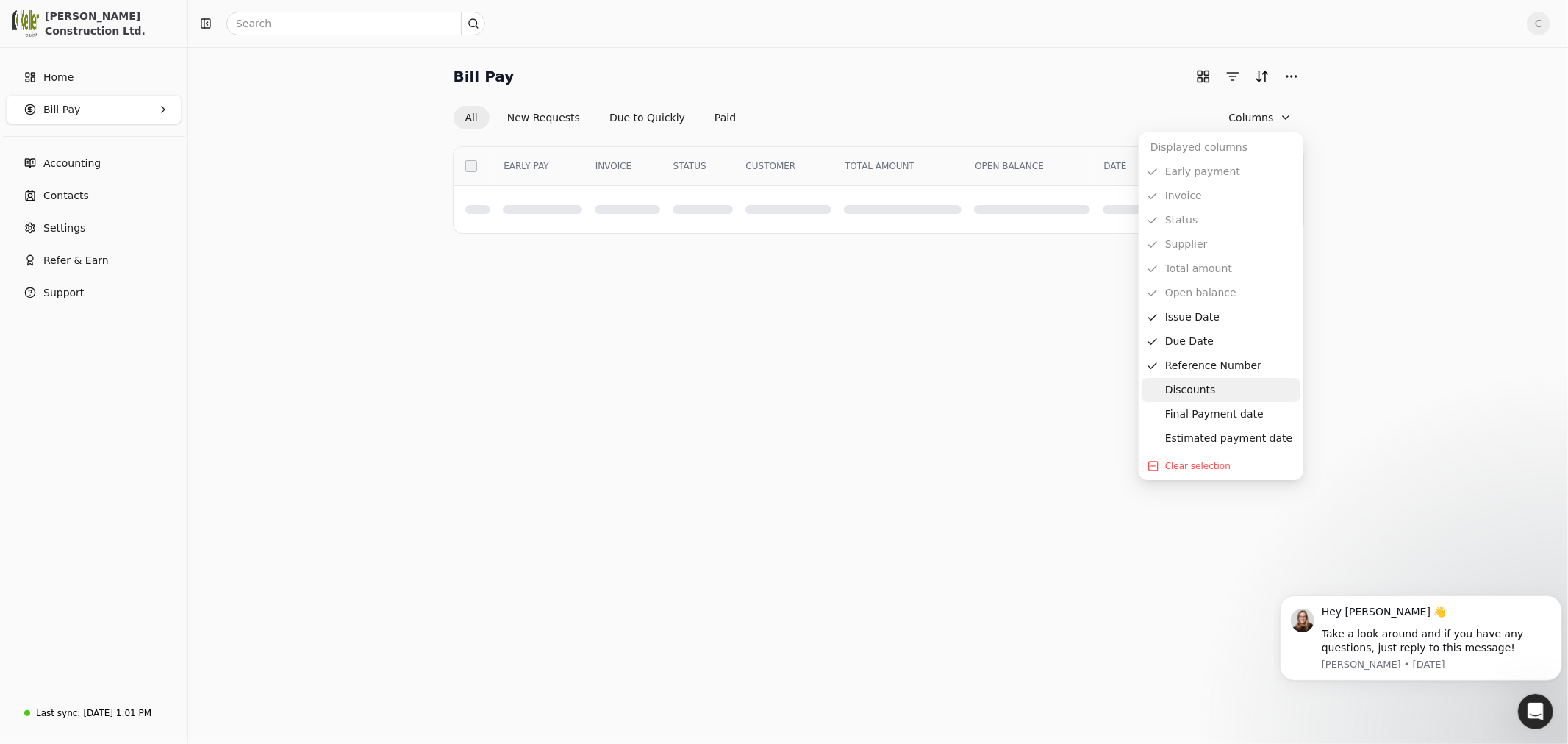
click at [1152, 387] on span "Optional columns" at bounding box center [1152, 390] width 10 height 10
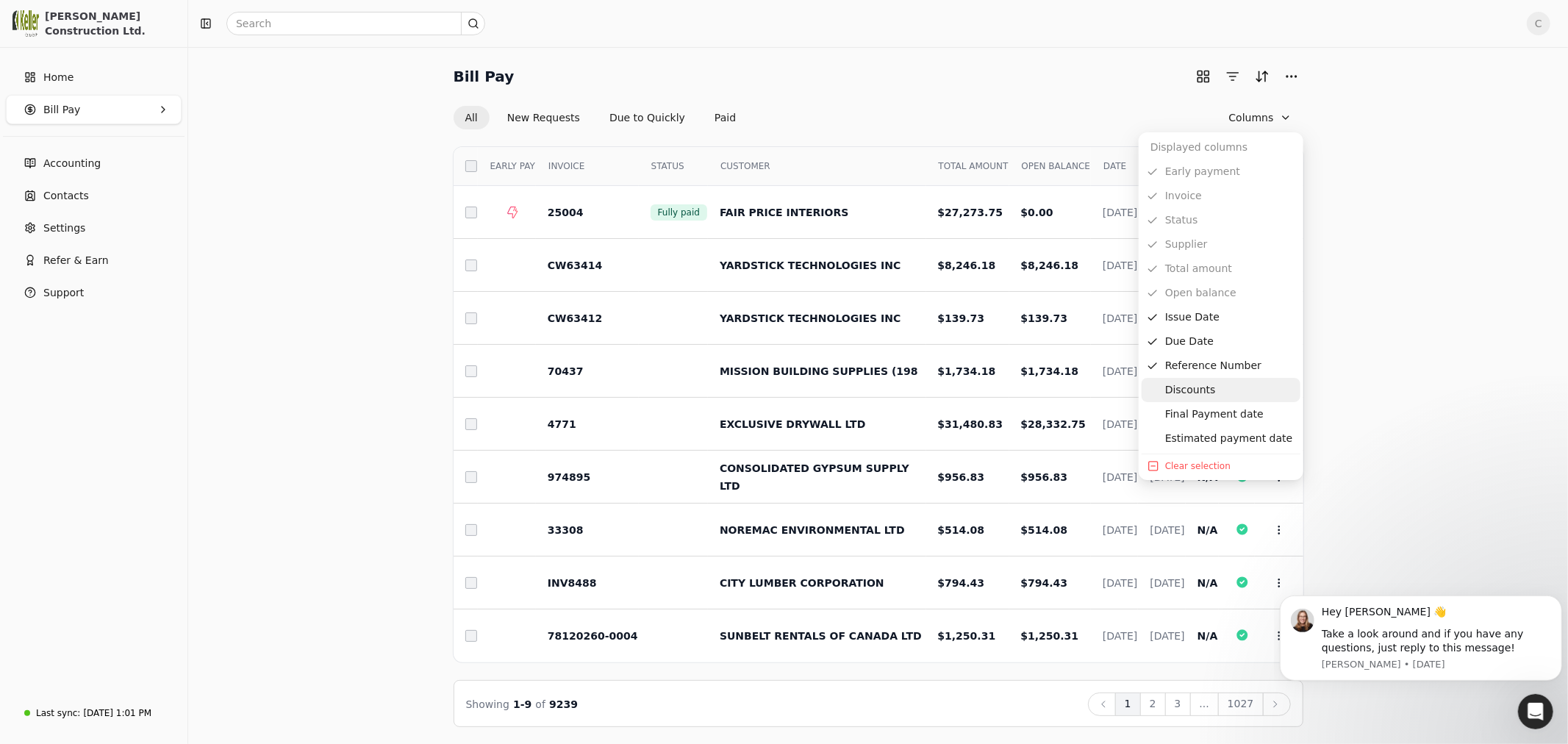
click at [1152, 387] on span "Optional columns" at bounding box center [1152, 390] width 10 height 10
click at [1179, 391] on div "Discounts" at bounding box center [1221, 390] width 159 height 25
click at [1177, 384] on div "Discounts" at bounding box center [1221, 390] width 159 height 25
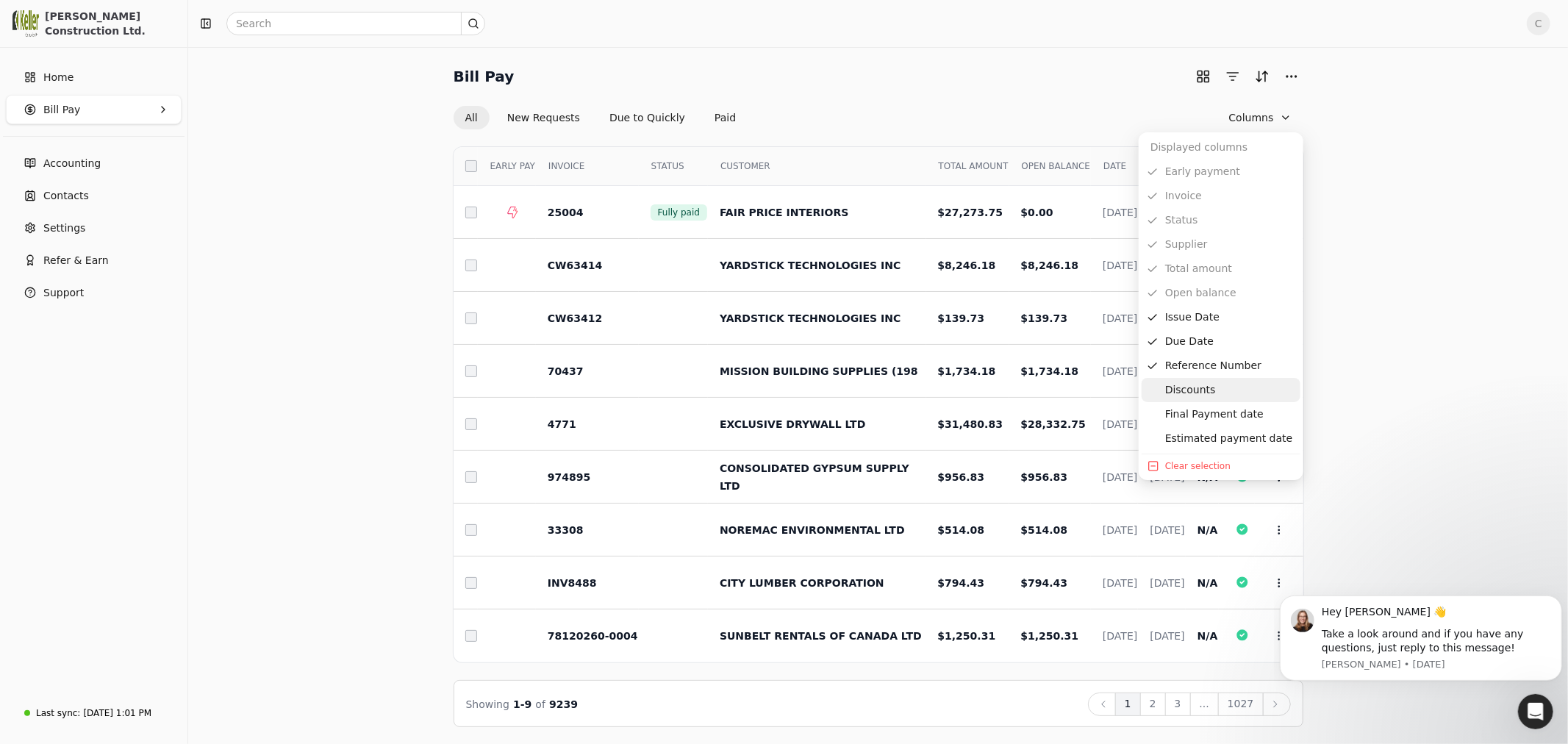
click at [1177, 384] on div "Discounts" at bounding box center [1221, 390] width 159 height 25
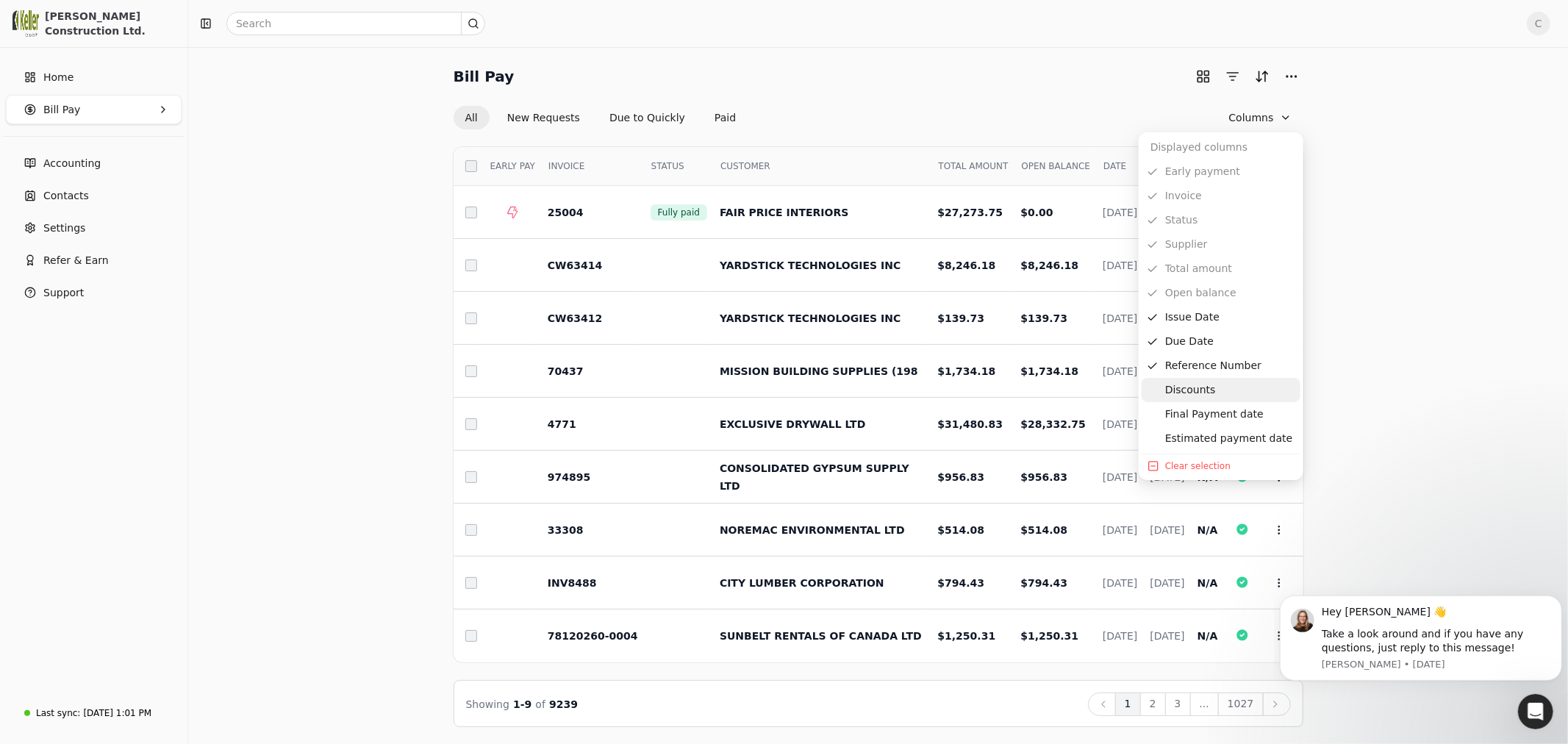
click at [1177, 384] on div "Discounts" at bounding box center [1221, 390] width 159 height 25
click at [1205, 413] on div "Final Payment date" at bounding box center [1221, 414] width 159 height 25
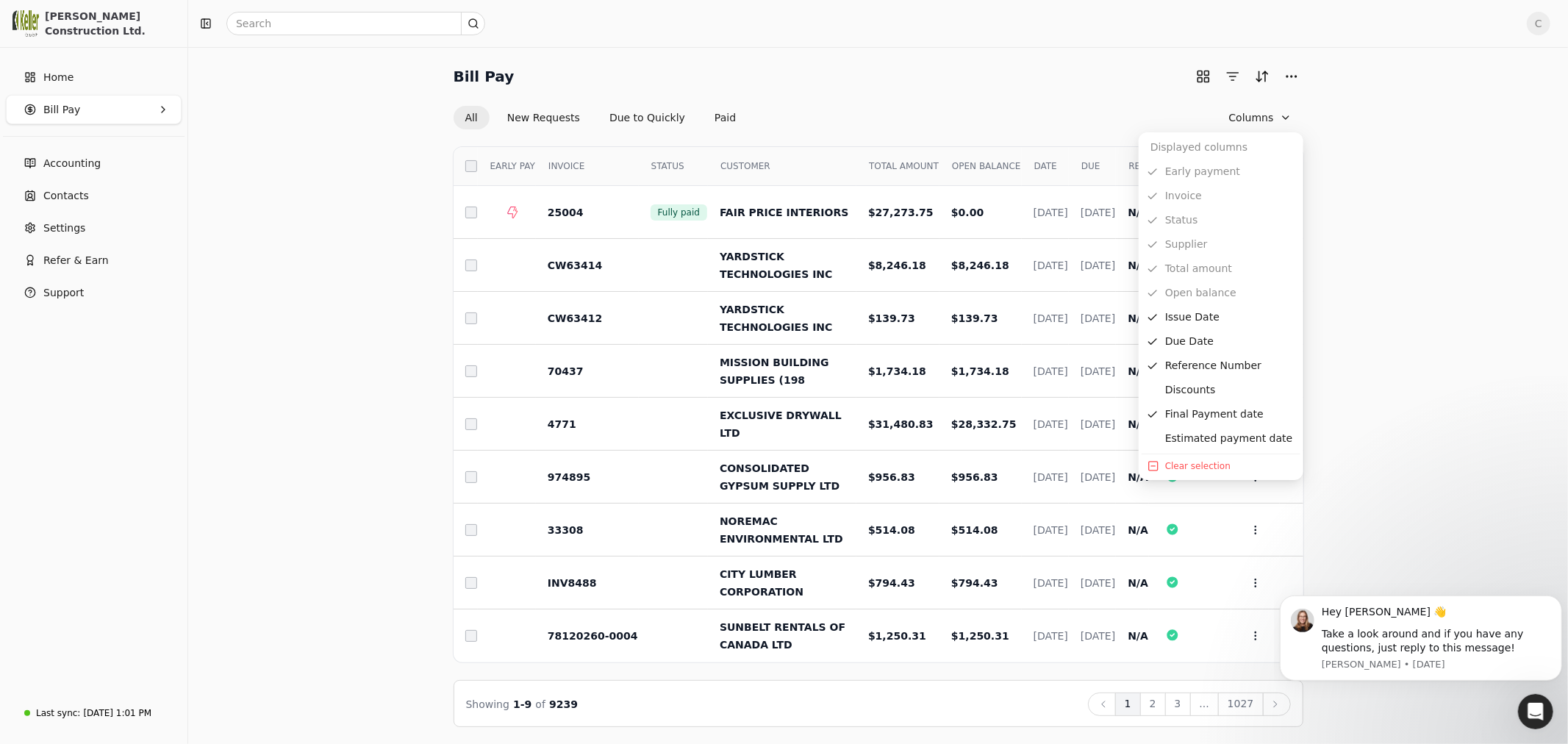
click at [1445, 270] on div "Bill Pay All New Requests Due to Quickly Paid Columns Select EARLY PAY INVOICE …" at bounding box center [877, 395] width 1344 height 662
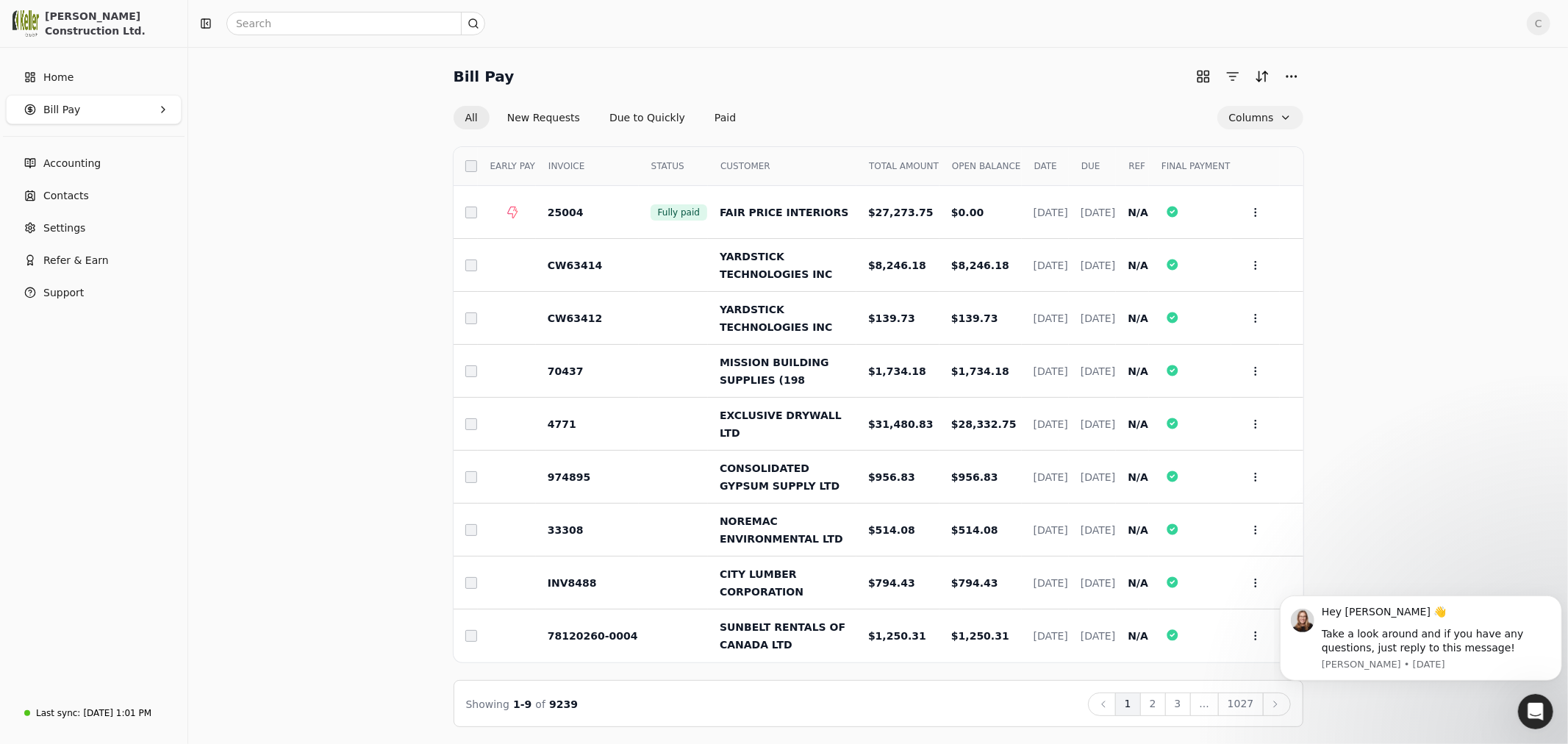
click at [1253, 110] on button "Columns" at bounding box center [1260, 118] width 86 height 24
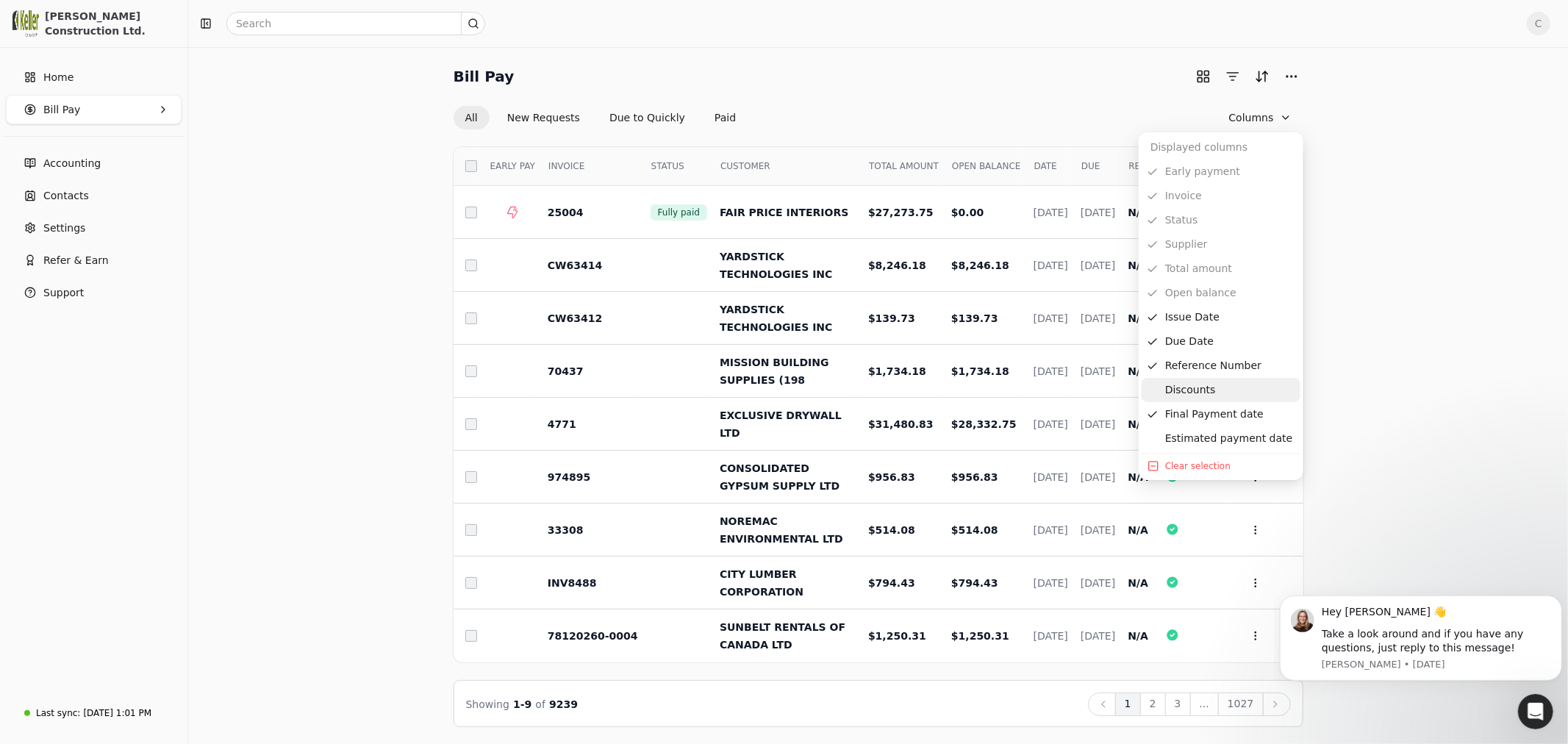
click at [1174, 388] on div "Discounts" at bounding box center [1221, 390] width 159 height 25
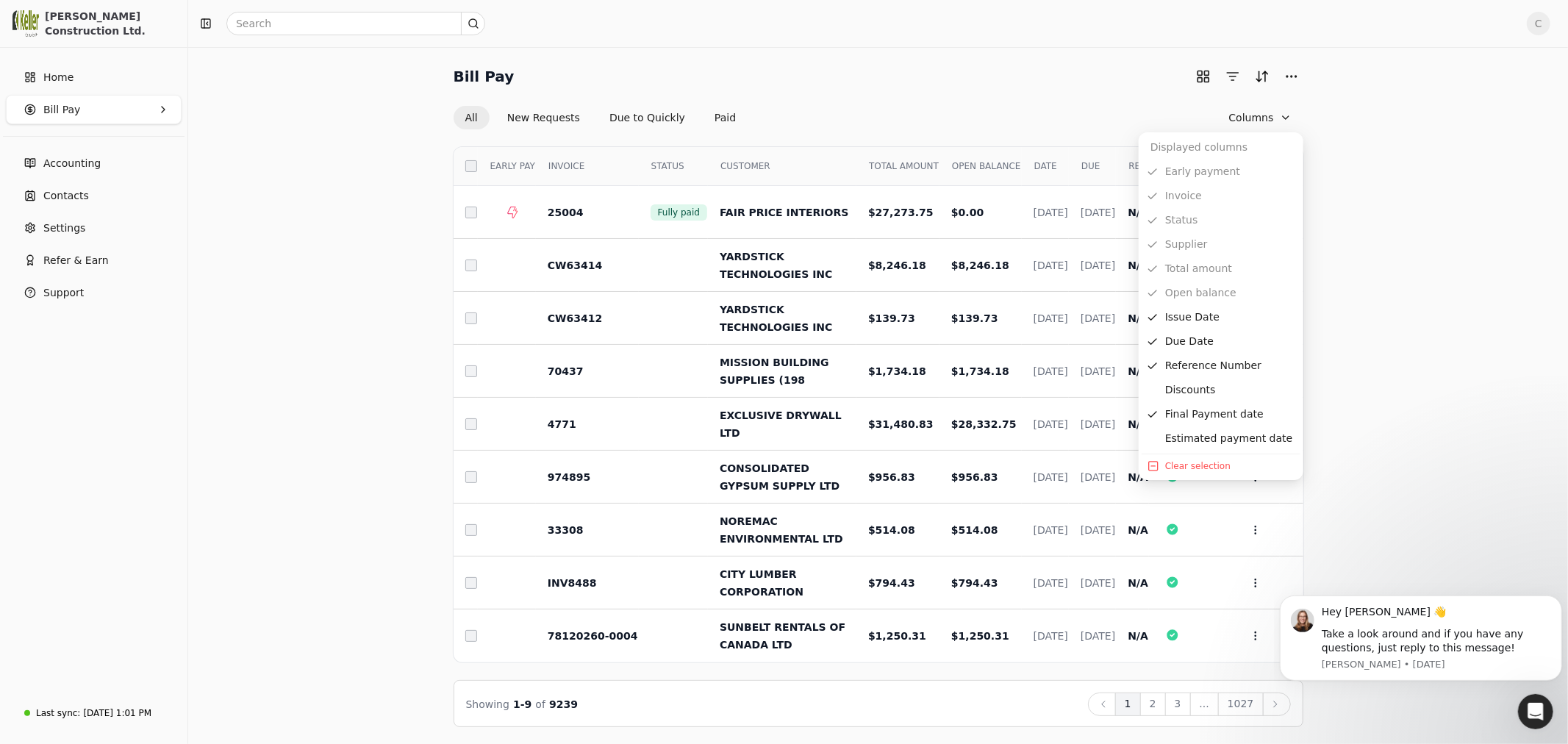
click at [1382, 382] on div "Bill Pay All New Requests Due to Quickly Paid Columns Select EARLY PAY INVOICE …" at bounding box center [877, 395] width 1344 height 662
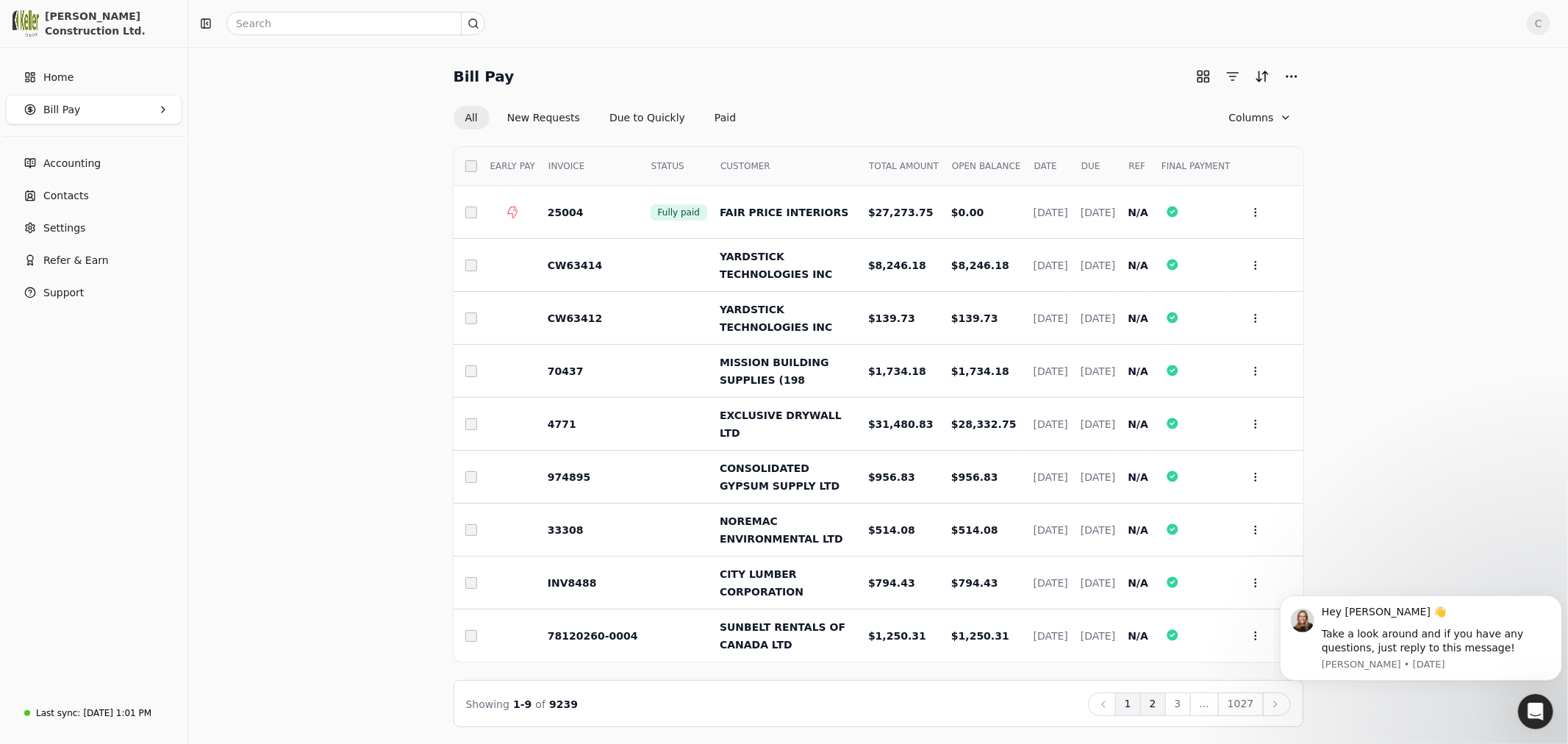
click at [1160, 701] on button "2" at bounding box center [1153, 704] width 25 height 24
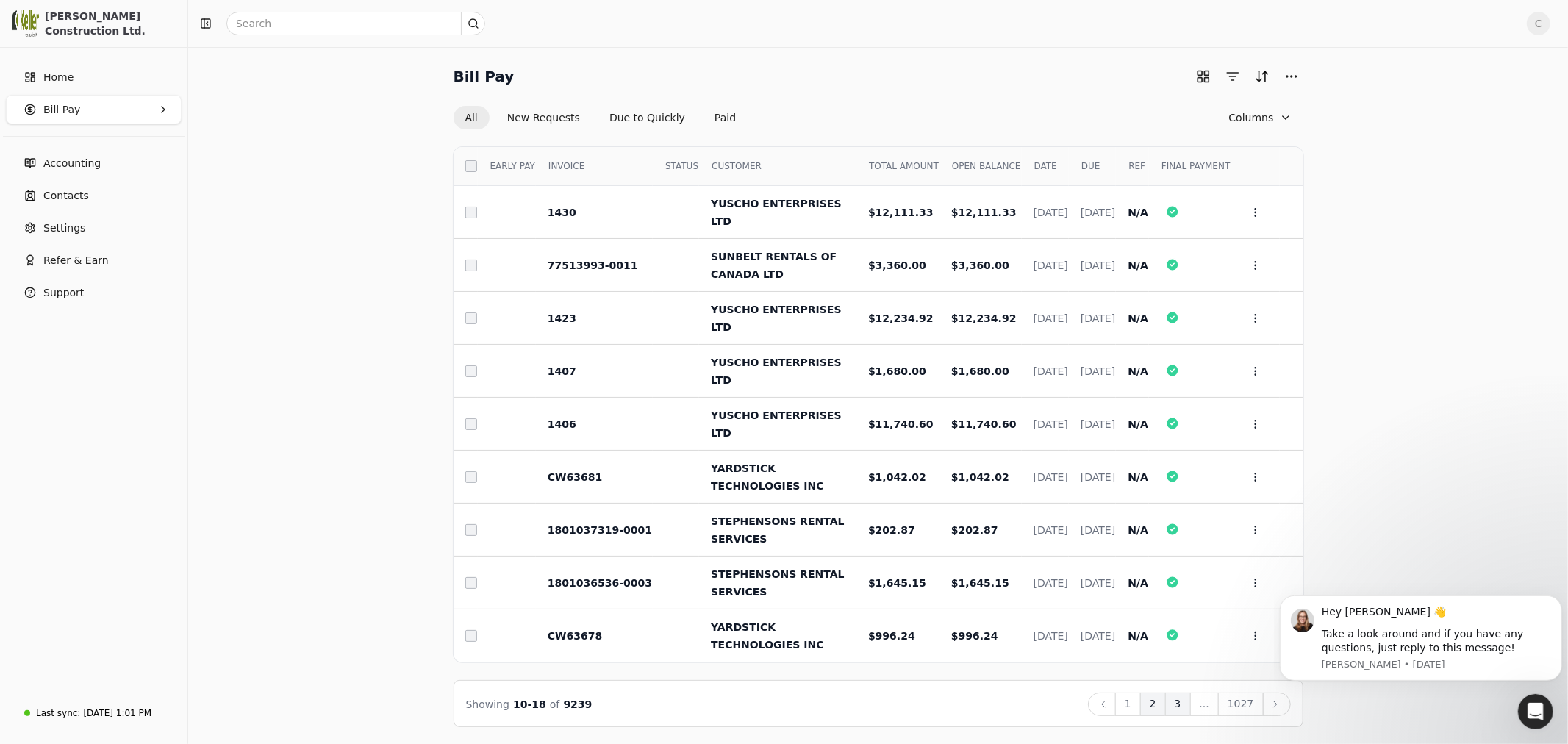
click at [1184, 706] on button "3" at bounding box center [1177, 704] width 25 height 24
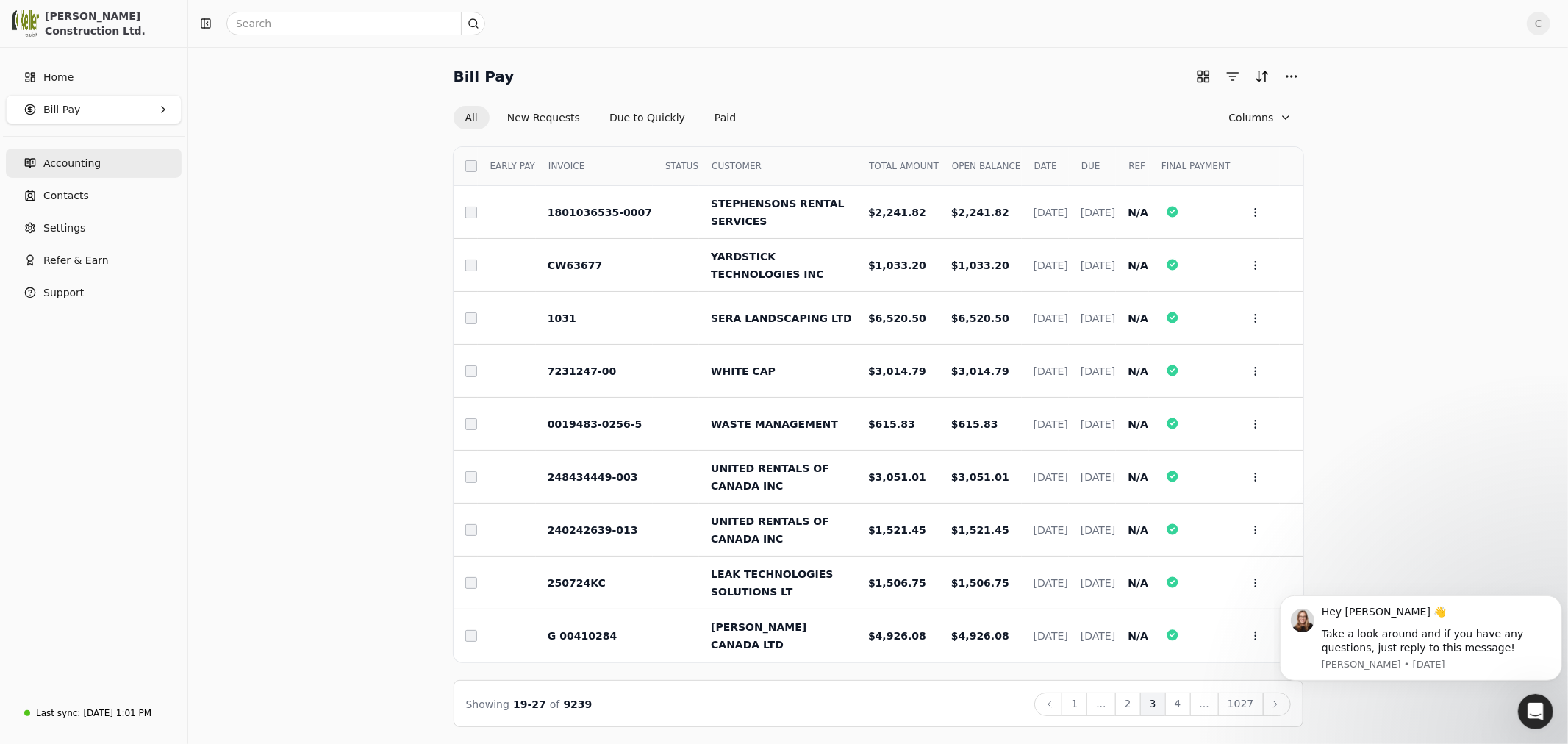
click at [72, 167] on span "Accounting" at bounding box center [72, 163] width 57 height 15
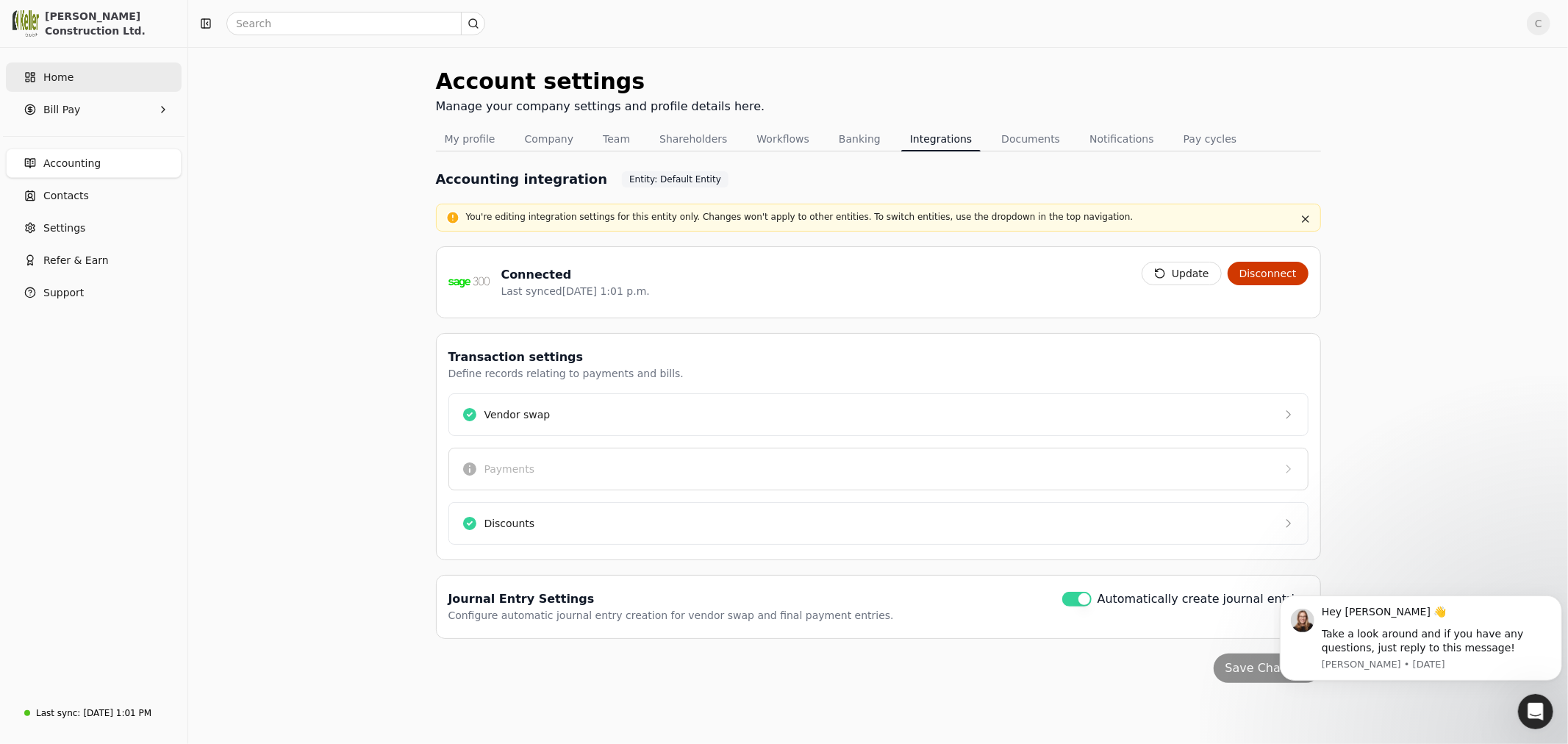
click at [66, 82] on span "Home" at bounding box center [59, 77] width 30 height 15
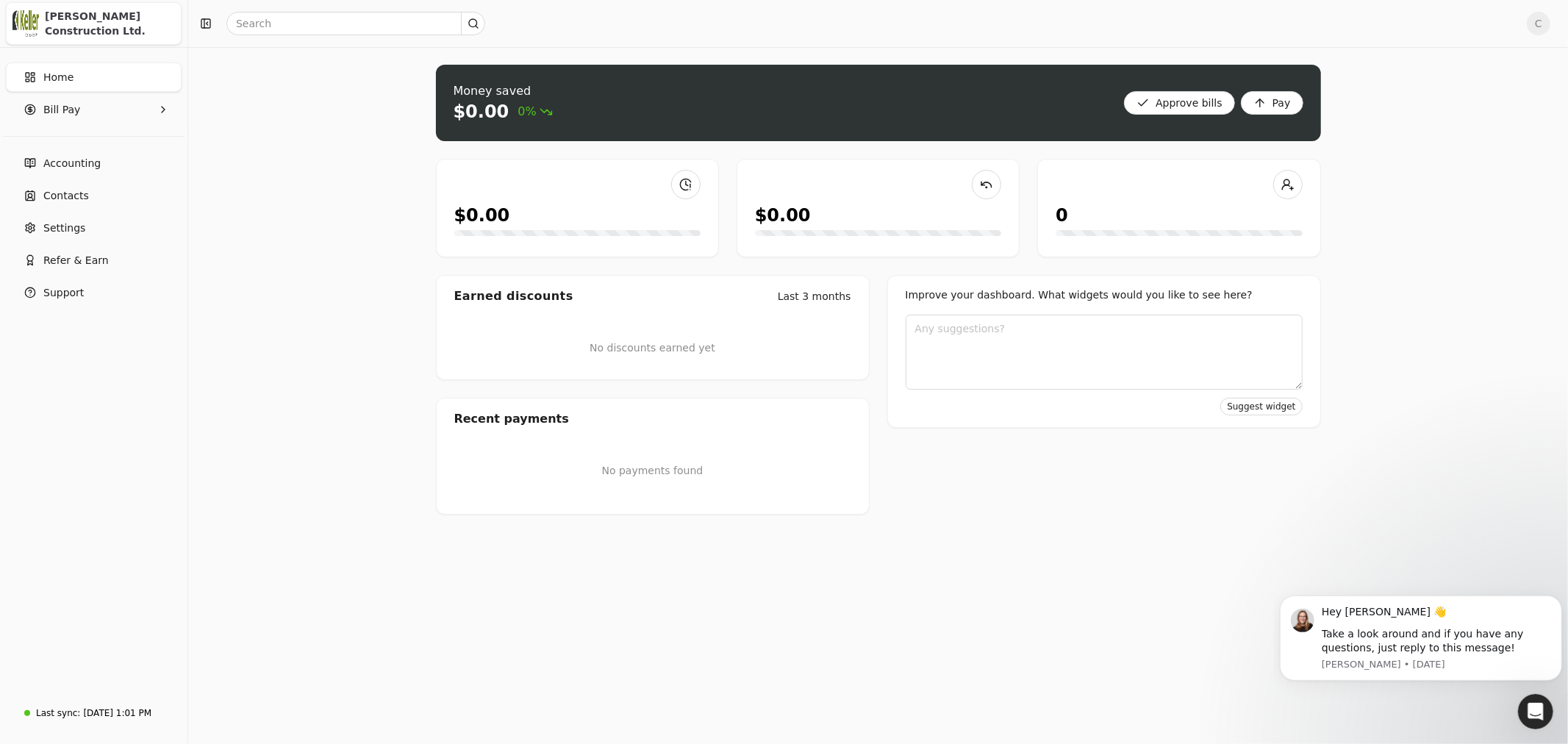
click at [94, 19] on div "[PERSON_NAME] Construction Ltd." at bounding box center [110, 23] width 130 height 29
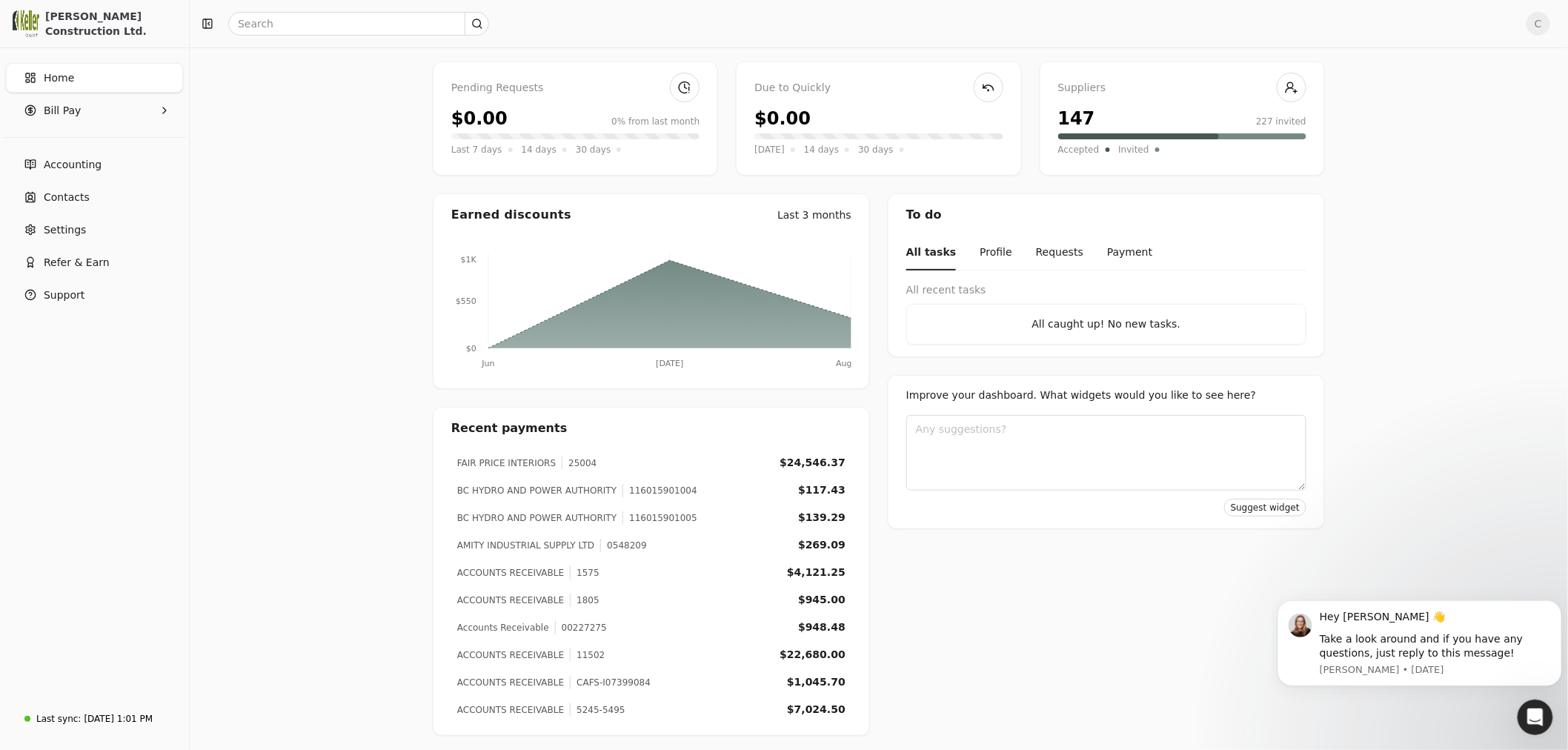
scroll to position [102, 0]
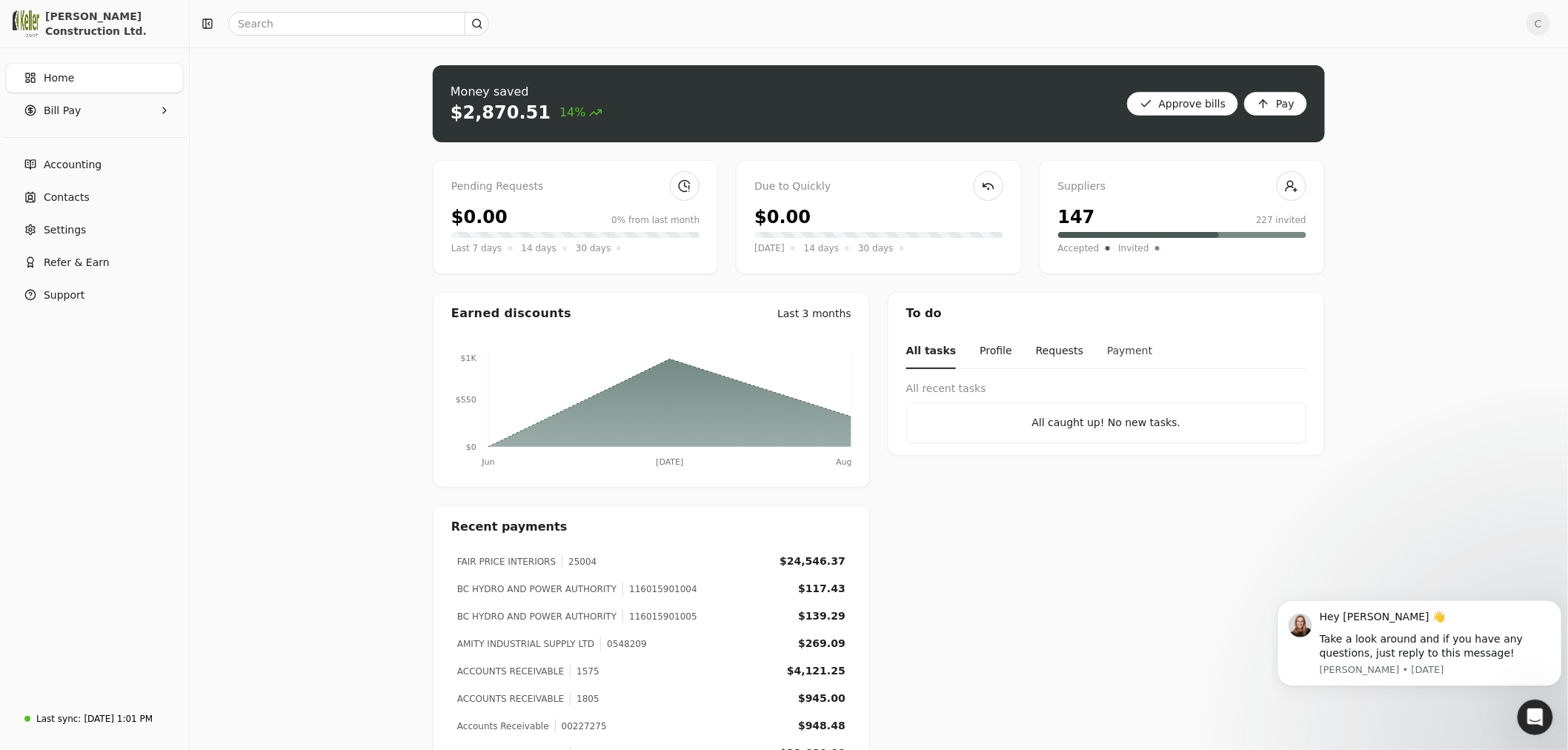
click at [1107, 352] on button "Payment" at bounding box center [1129, 352] width 45 height 35
click at [1044, 350] on button "Requests" at bounding box center [1053, 352] width 47 height 35
click at [981, 351] on button "Profile" at bounding box center [990, 352] width 33 height 35
click at [1269, 109] on button "Pay" at bounding box center [1275, 104] width 63 height 24
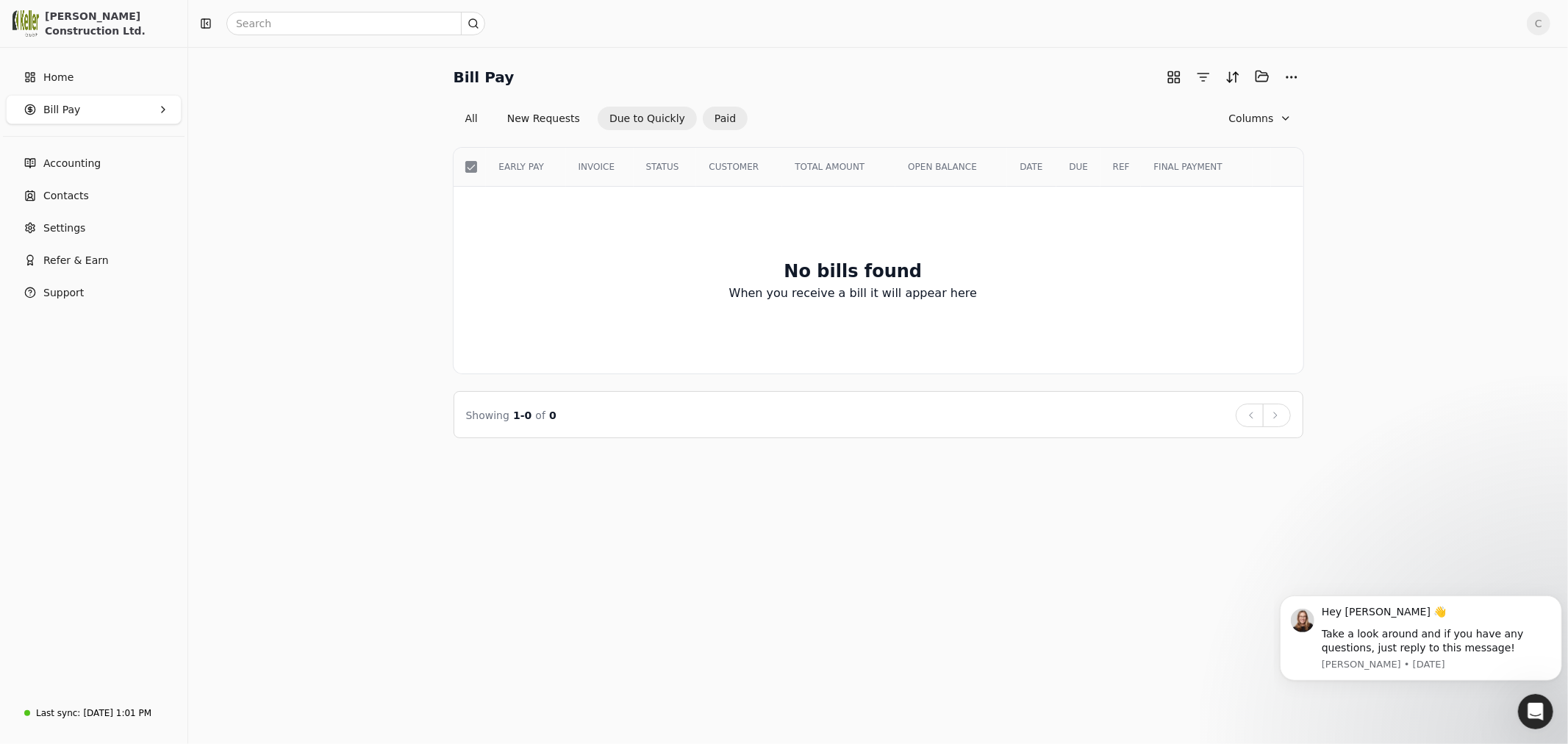
click at [703, 114] on button "Paid" at bounding box center [725, 118] width 44 height 24
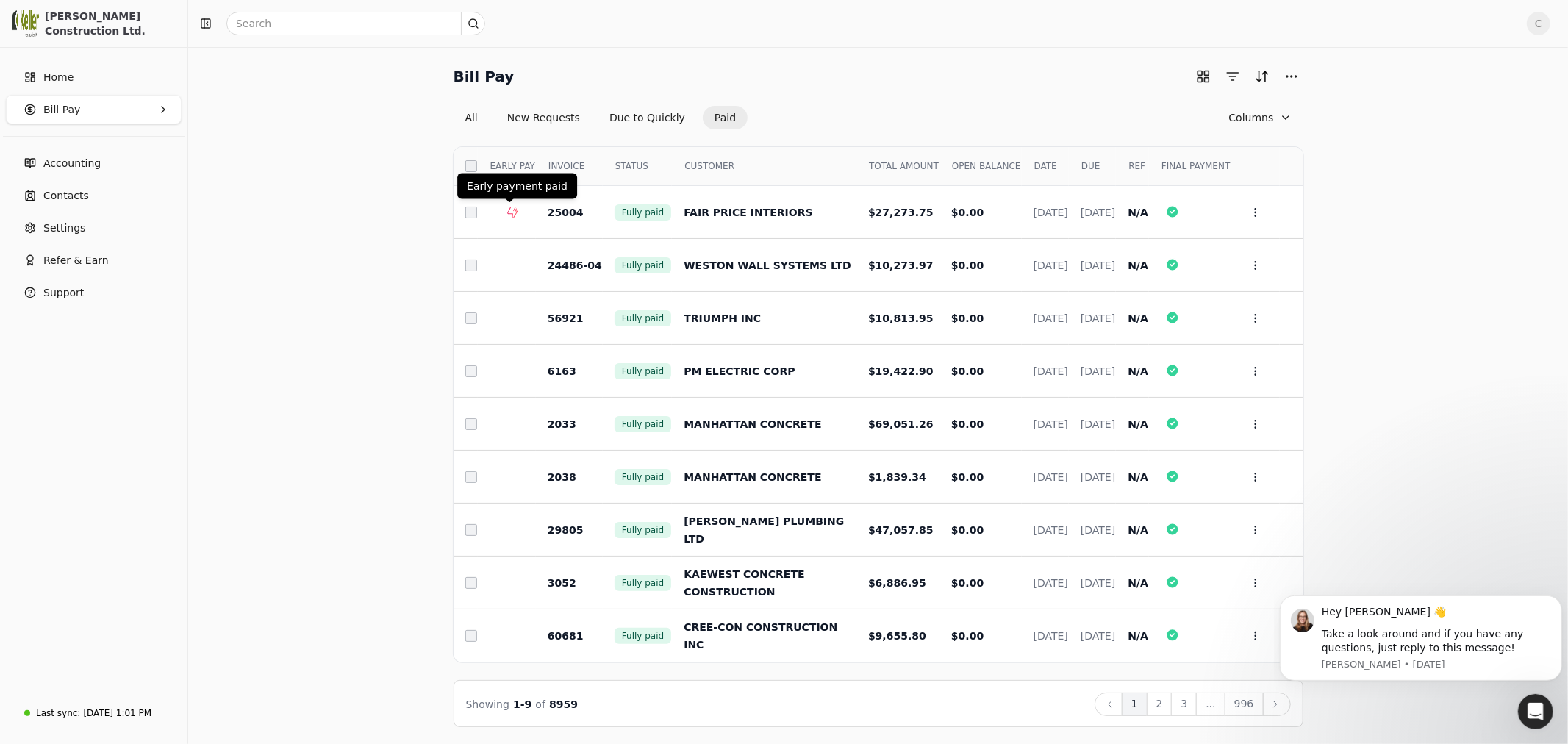
click at [508, 206] on span at bounding box center [509, 202] width 7 height 7
click at [510, 212] on icon at bounding box center [512, 212] width 12 height 12
click at [96, 76] on link "Home" at bounding box center [93, 77] width 175 height 29
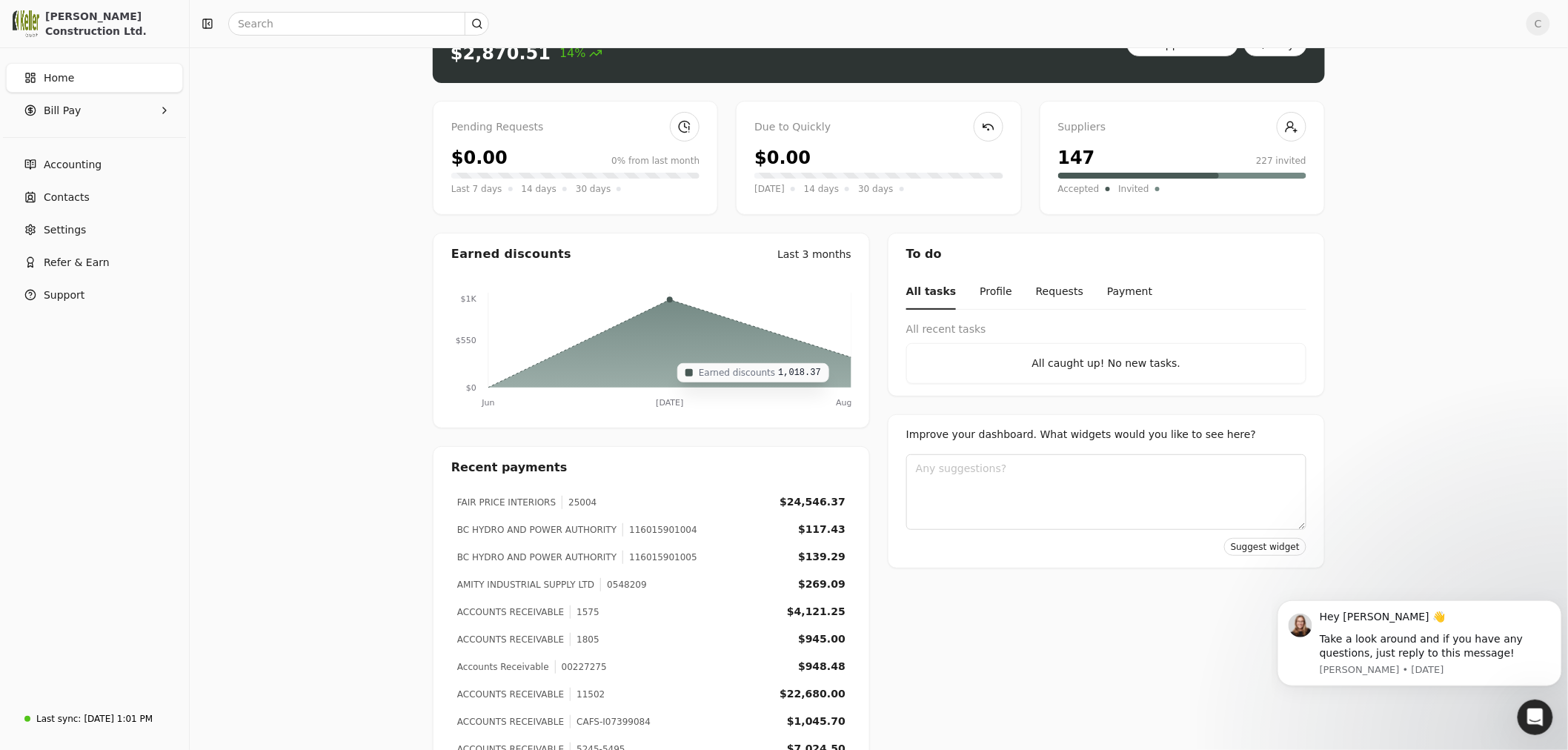
scroll to position [102, 0]
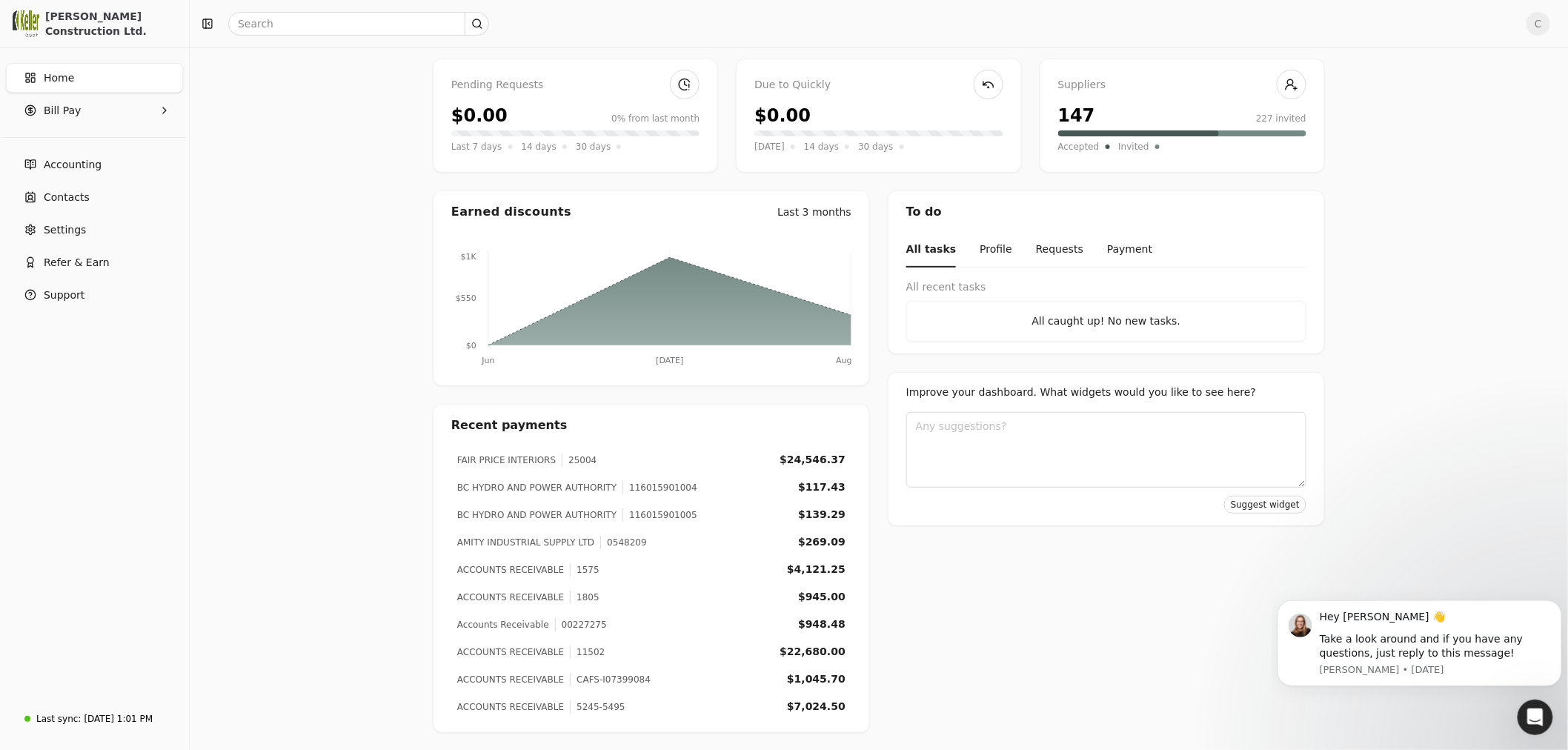
click at [475, 212] on div "Earned discounts" at bounding box center [511, 212] width 120 height 18
click at [832, 219] on div "Earned discounts Last 3 months" at bounding box center [652, 212] width 435 height 42
click at [606, 364] on icon "Jun [DATE] Aug $0 $550 $1K" at bounding box center [652, 309] width 400 height 117
click at [640, 319] on icon at bounding box center [670, 301] width 363 height 88
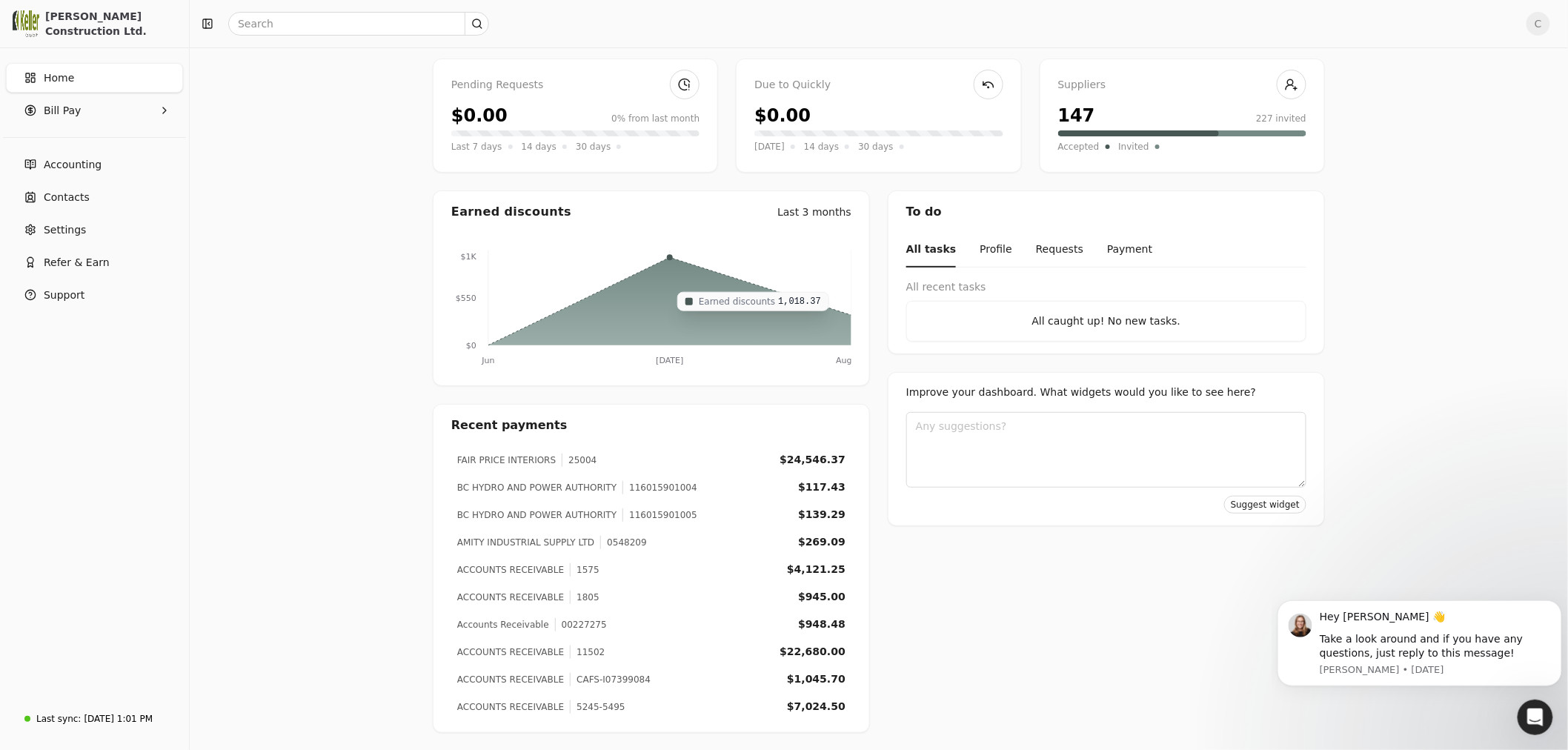
click at [640, 319] on icon at bounding box center [670, 301] width 363 height 88
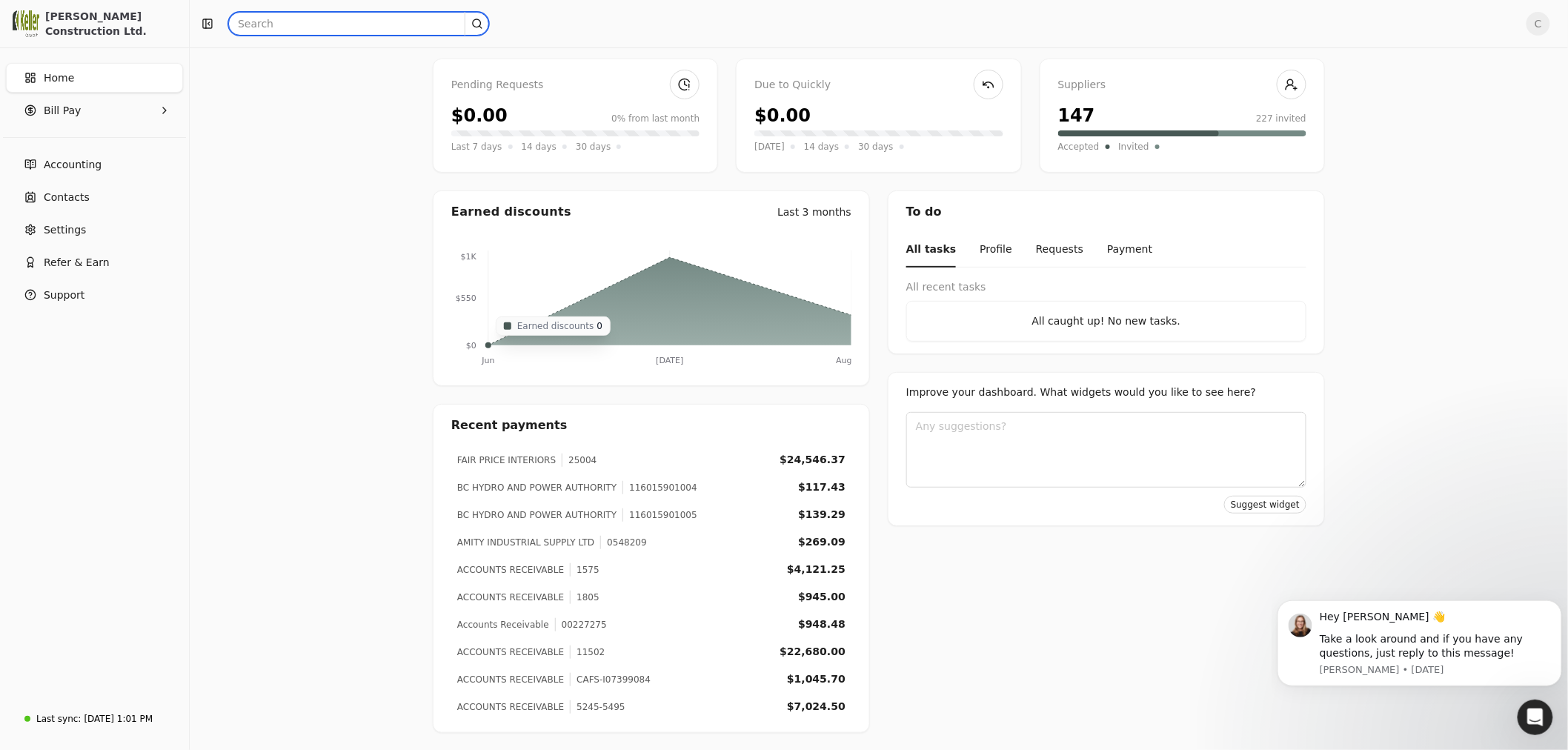
click at [328, 20] on input "text" at bounding box center [359, 24] width 261 height 24
type input "west View"
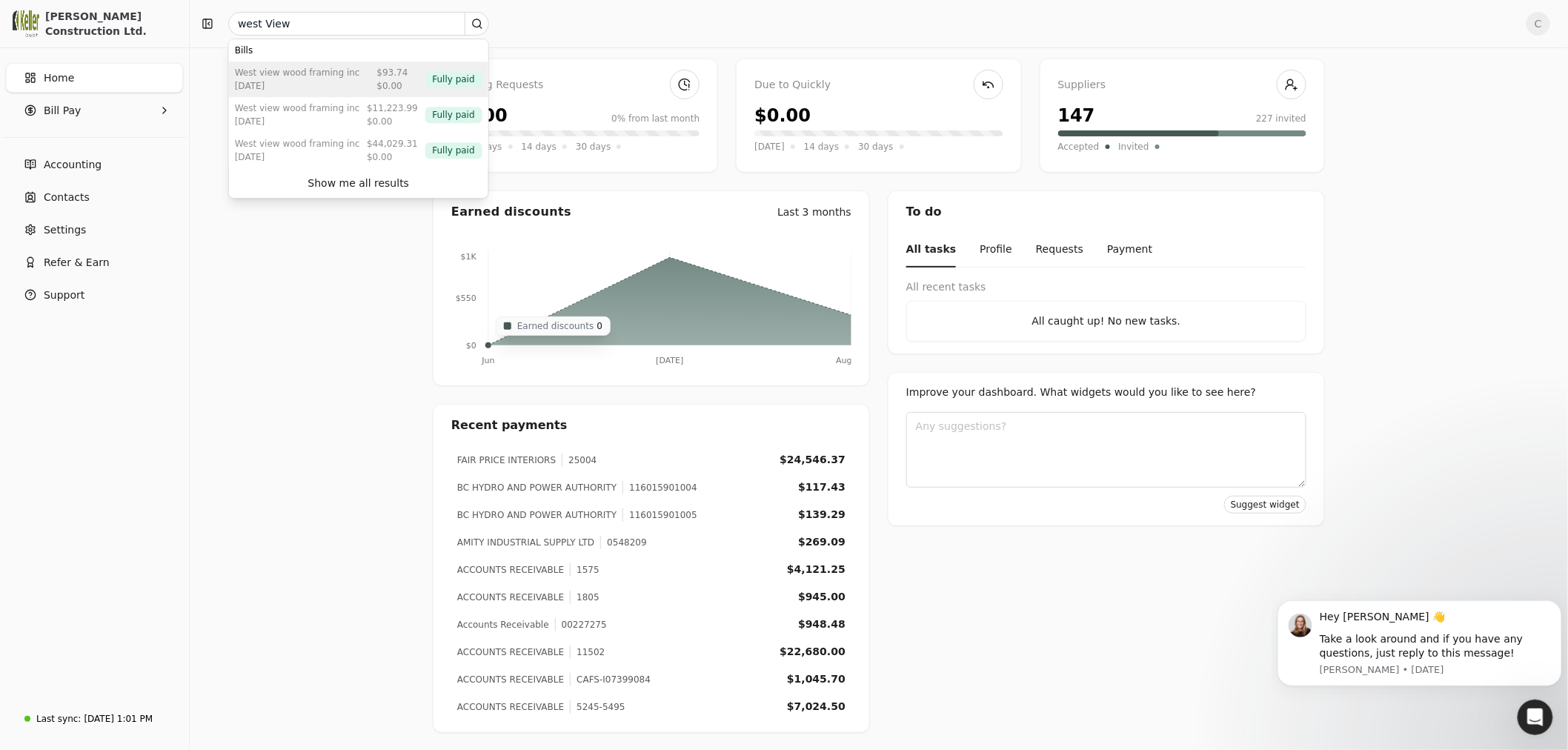
click at [291, 78] on div "WEST VIEW WOOD FRAMING INC" at bounding box center [297, 72] width 125 height 14
